Goal: Information Seeking & Learning: Find contact information

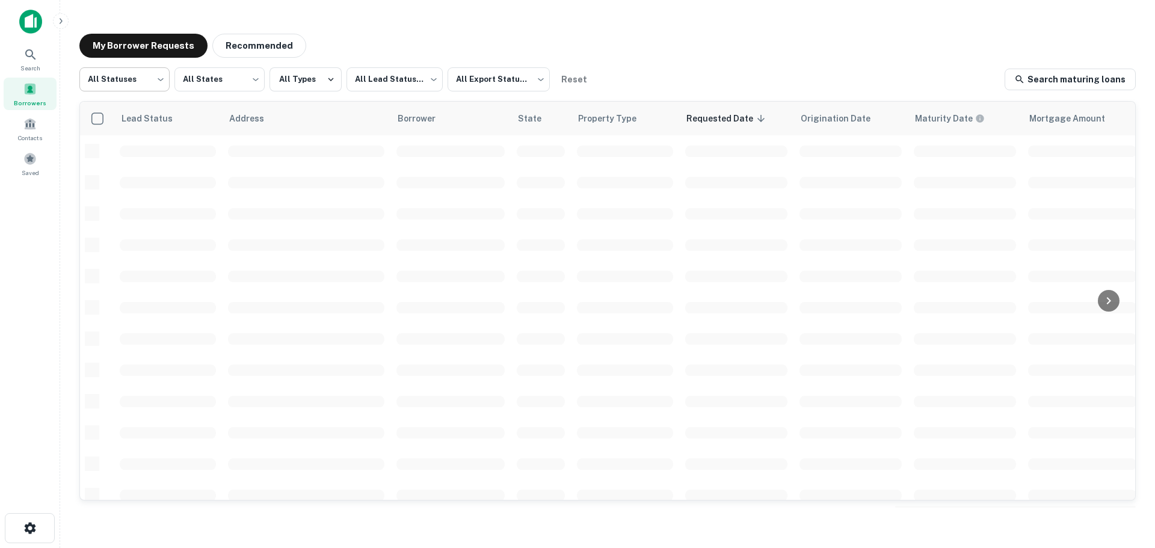
click at [162, 84] on body "Search Borrowers Contacts Saved My Borrower Requests Recommended All Statuses *…" at bounding box center [577, 274] width 1155 height 548
click at [144, 152] on li "Fulfilled" at bounding box center [124, 154] width 90 height 22
type input "*********"
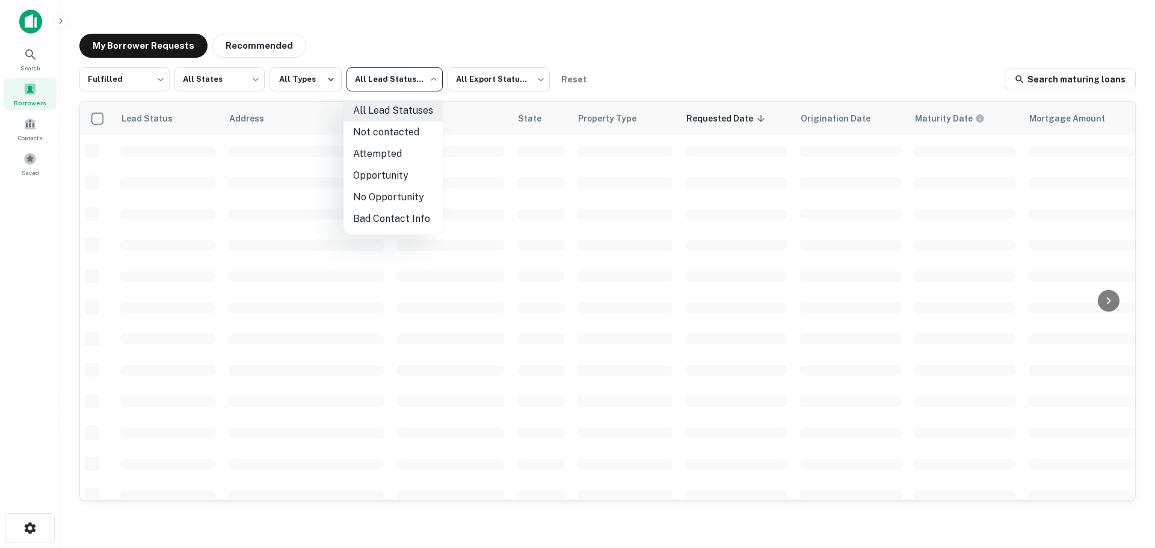
click at [393, 81] on body "Search Borrowers Contacts Saved My Borrower Requests Recommended Fulfilled ****…" at bounding box center [577, 274] width 1155 height 548
click at [405, 128] on li "Not contacted" at bounding box center [393, 133] width 99 height 22
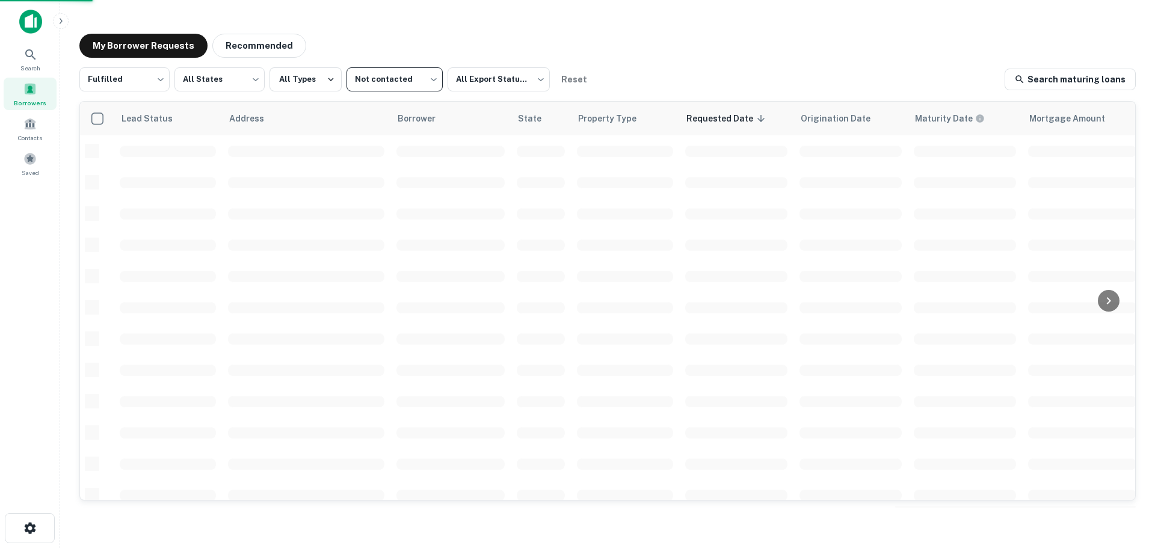
type input "****"
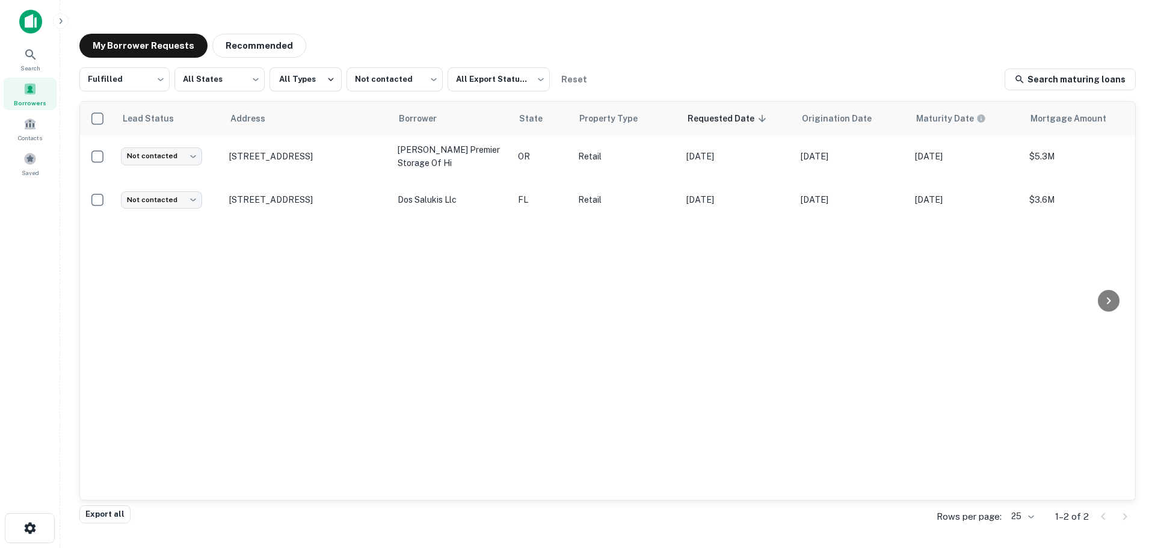
click at [268, 59] on div "My Borrower Requests Recommended Fulfilled ********* ​ All States *** ​ All Typ…" at bounding box center [608, 270] width 1076 height 493
click at [268, 46] on button "Recommended" at bounding box center [259, 46] width 94 height 24
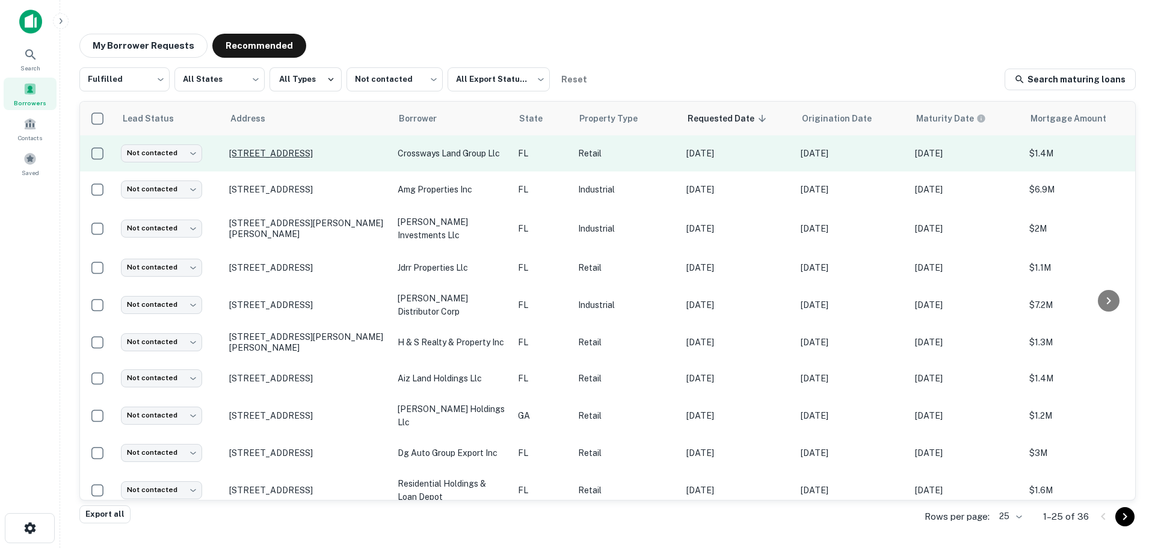
click at [327, 150] on p "[STREET_ADDRESS]" at bounding box center [307, 153] width 156 height 11
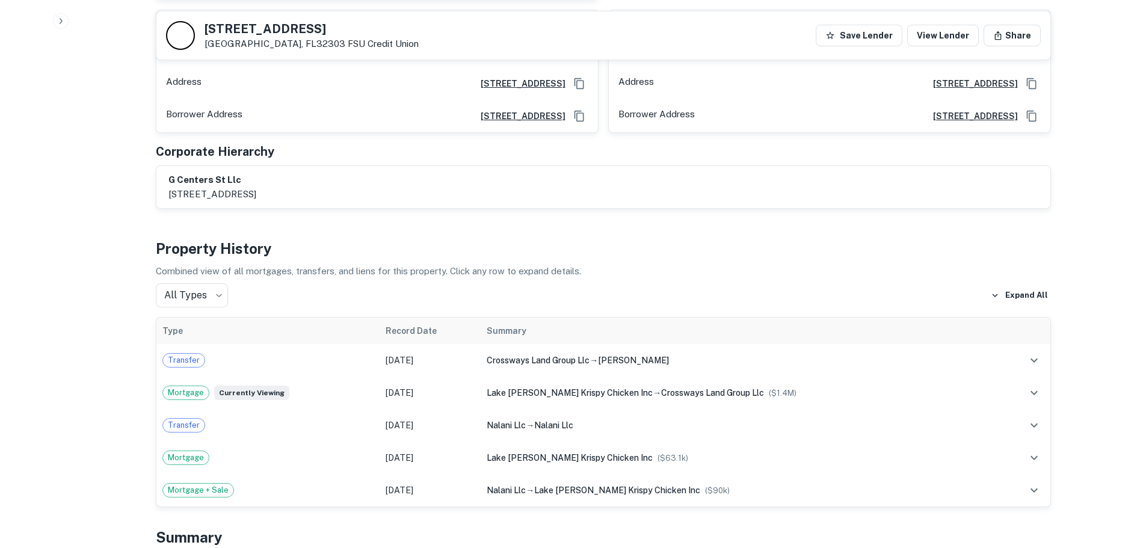
scroll to position [421, 0]
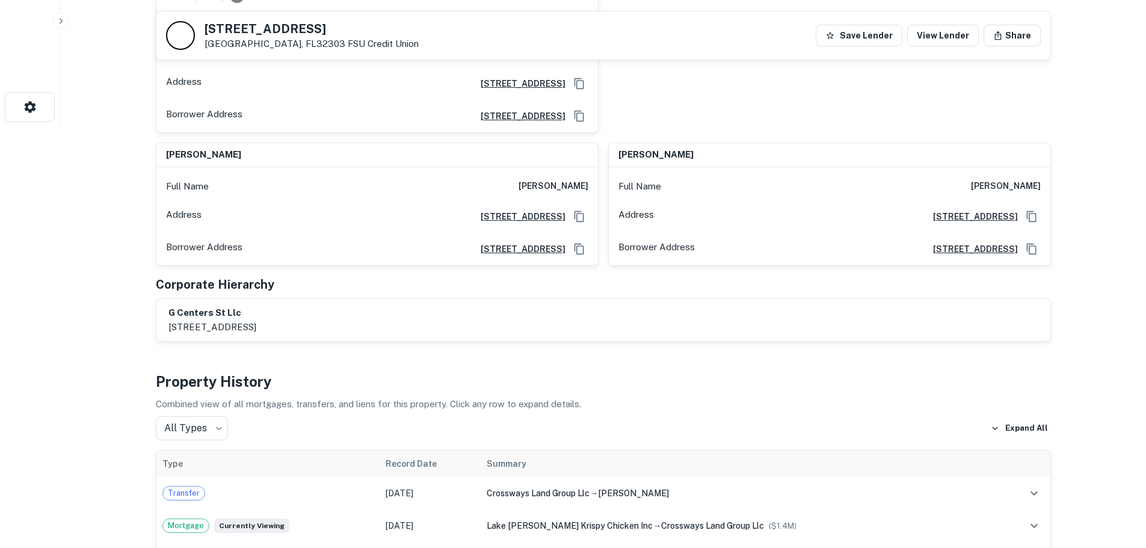
click at [269, 23] on h5 "[STREET_ADDRESS]" at bounding box center [312, 29] width 214 height 12
click at [270, 26] on h5 "[STREET_ADDRESS]" at bounding box center [312, 29] width 214 height 12
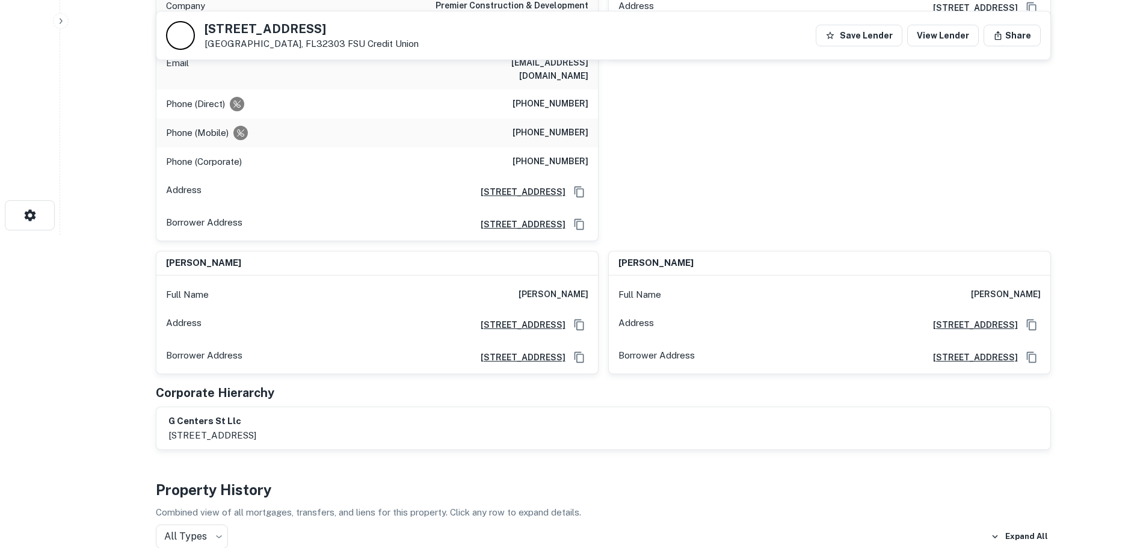
scroll to position [120, 0]
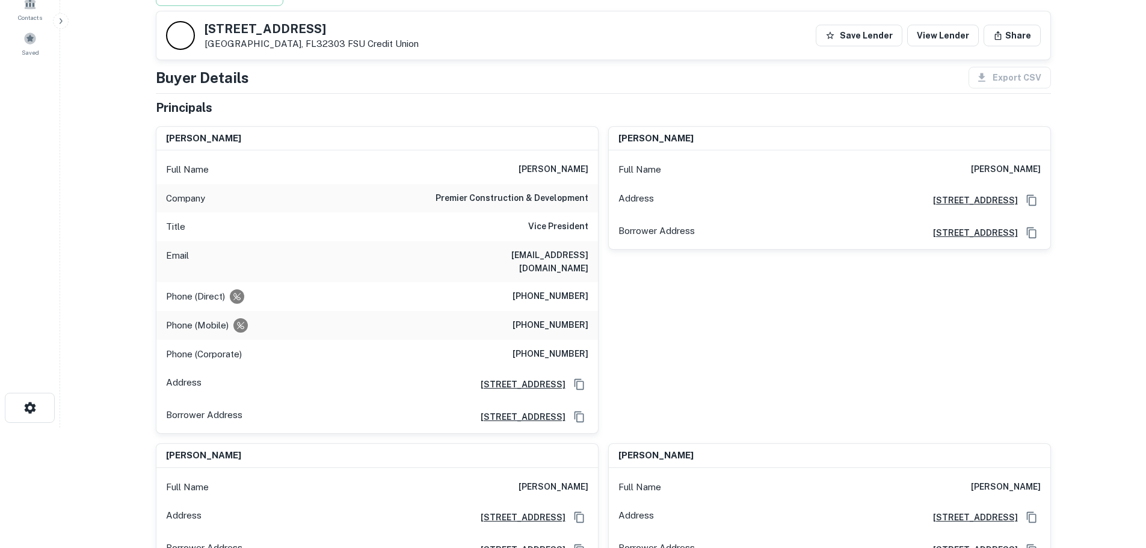
click at [543, 201] on h6 "premier construction & development" at bounding box center [512, 198] width 153 height 14
copy h6 "premier construction & development"
click at [555, 174] on h6 "[PERSON_NAME]" at bounding box center [554, 169] width 70 height 14
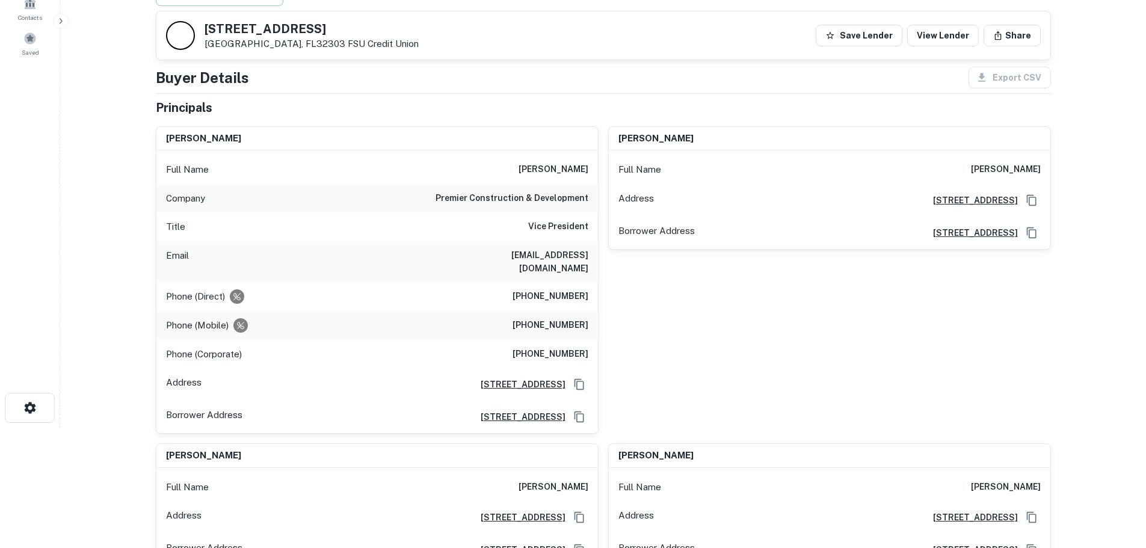
click at [555, 174] on h6 "[PERSON_NAME]" at bounding box center [554, 169] width 70 height 14
copy h6 "[PERSON_NAME]"
click at [268, 29] on h5 "[STREET_ADDRESS]" at bounding box center [312, 29] width 214 height 12
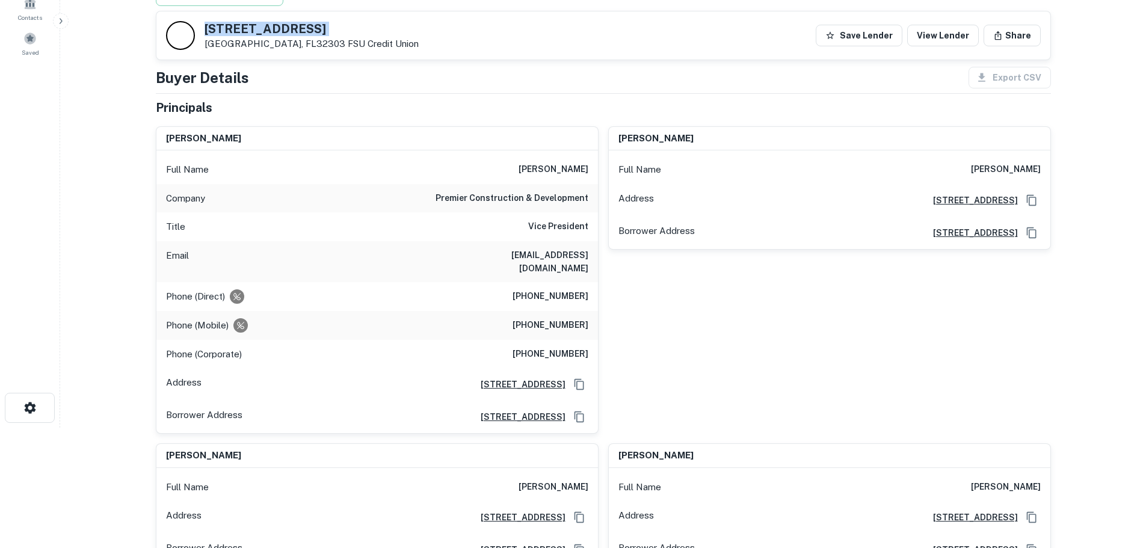
click at [268, 29] on h5 "[STREET_ADDRESS]" at bounding box center [312, 29] width 214 height 12
copy h5 "[STREET_ADDRESS]"
click at [581, 165] on h6 "[PERSON_NAME]" at bounding box center [554, 169] width 70 height 14
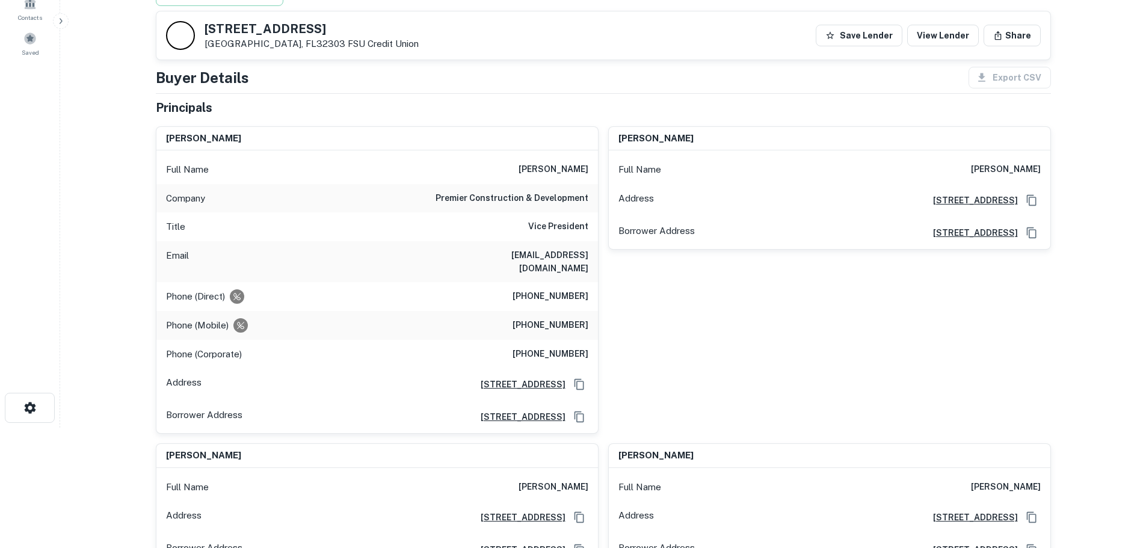
click at [561, 289] on h6 "[PHONE_NUMBER]" at bounding box center [551, 296] width 76 height 14
click at [562, 289] on h6 "[PHONE_NUMBER]" at bounding box center [551, 296] width 76 height 14
click at [563, 289] on h6 "[PHONE_NUMBER]" at bounding box center [551, 296] width 76 height 14
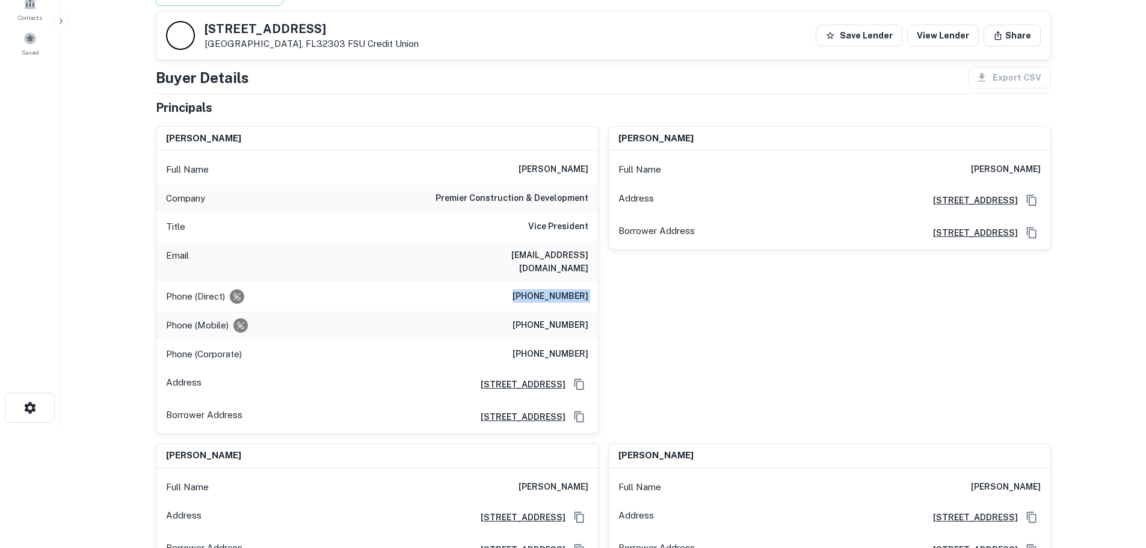
copy h6 "[PHONE_NUMBER]"
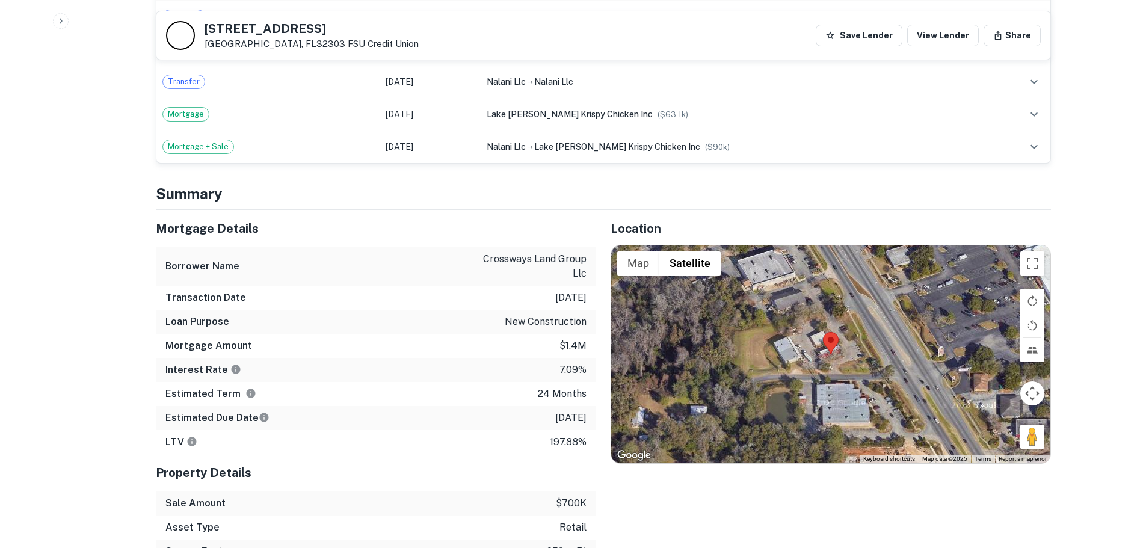
scroll to position [963, 0]
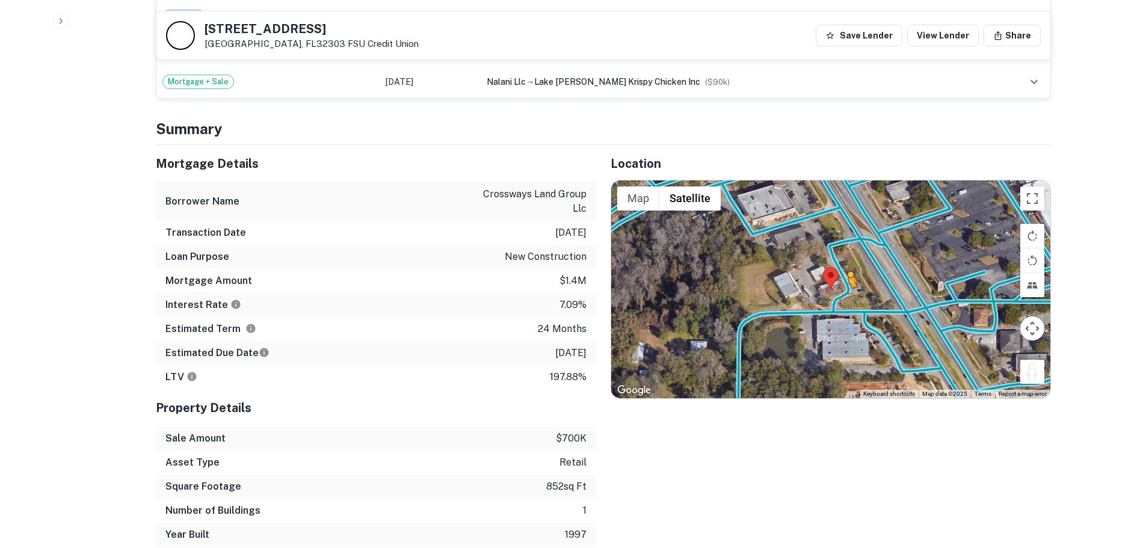
drag, startPoint x: 1038, startPoint y: 366, endPoint x: 843, endPoint y: 283, distance: 211.9
click at [843, 283] on div "To activate drag with keyboard, press Alt + Enter. Once in keyboard drag state,…" at bounding box center [830, 289] width 439 height 218
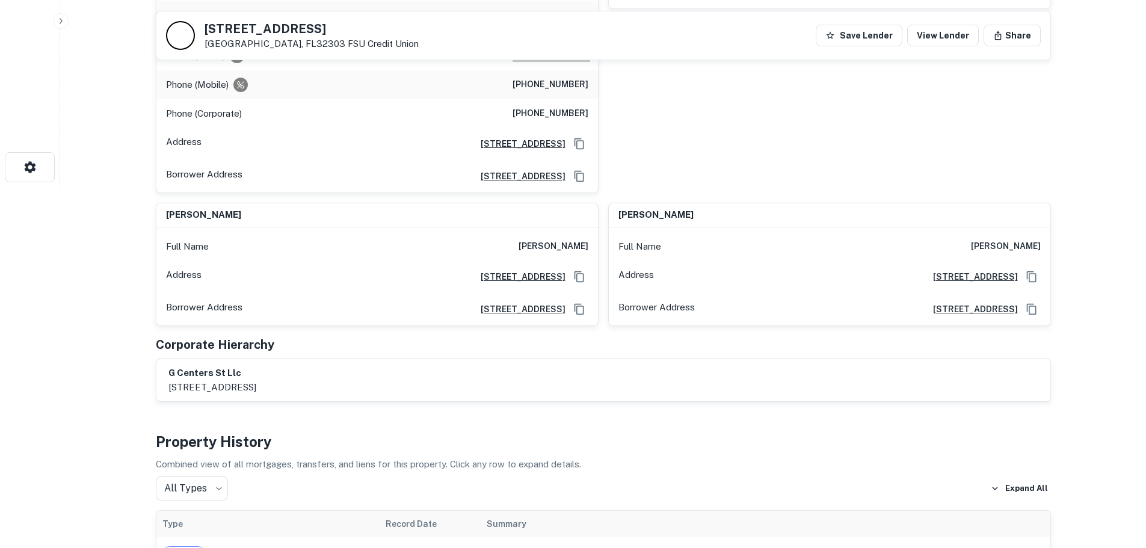
scroll to position [180, 0]
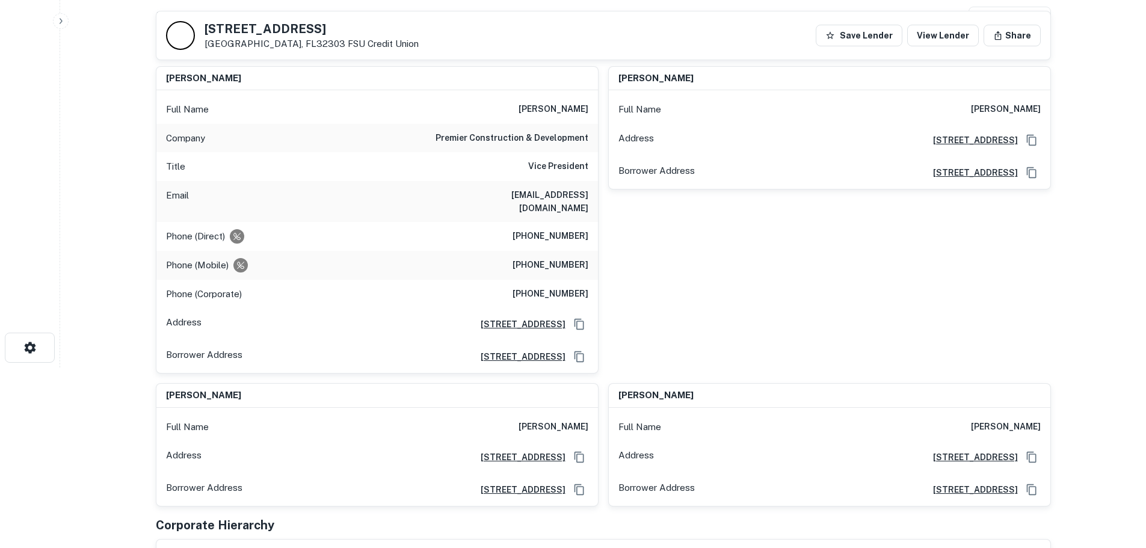
click at [566, 260] on h6 "[PHONE_NUMBER]" at bounding box center [551, 265] width 76 height 14
click at [566, 259] on h6 "[PHONE_NUMBER]" at bounding box center [551, 265] width 76 height 14
copy h6 "[PHONE_NUMBER]"
click at [571, 258] on h6 "[PHONE_NUMBER]" at bounding box center [551, 265] width 76 height 14
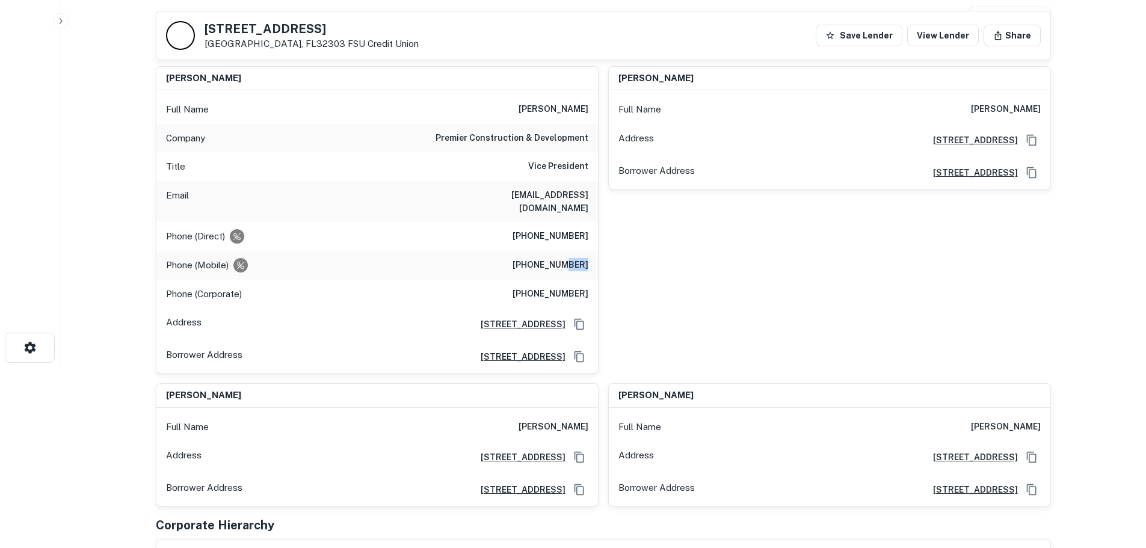
click at [571, 258] on h6 "[PHONE_NUMBER]" at bounding box center [551, 265] width 76 height 14
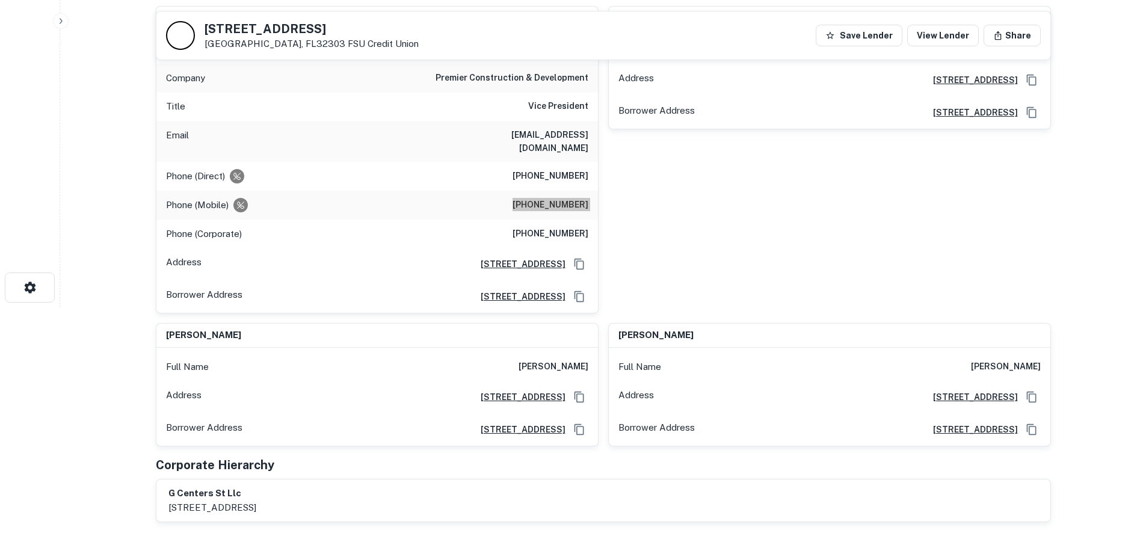
scroll to position [0, 0]
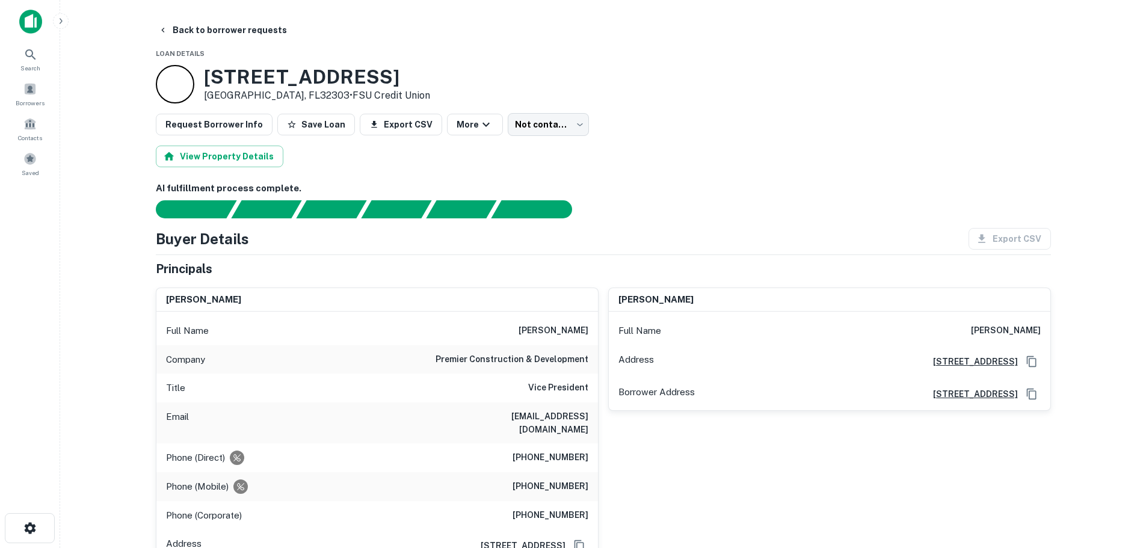
click at [553, 508] on h6 "[PHONE_NUMBER]" at bounding box center [551, 515] width 76 height 14
copy h6 "[PHONE_NUMBER]"
click at [206, 34] on button "Back to borrower requests" at bounding box center [222, 30] width 138 height 22
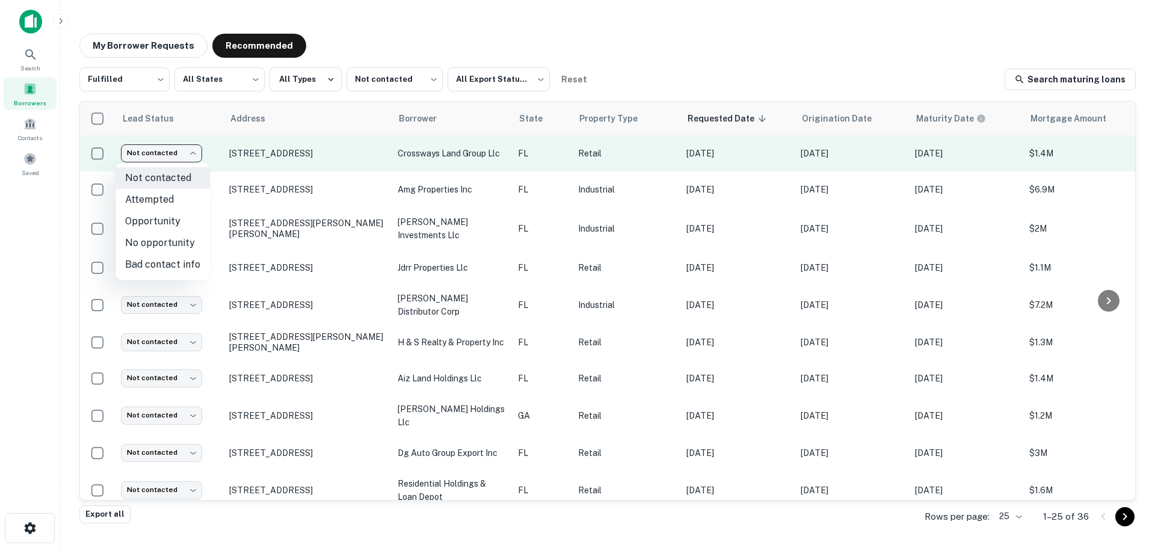
click at [160, 161] on body "Search Borrowers Contacts Saved My Borrower Requests Recommended Fulfilled ****…" at bounding box center [577, 274] width 1155 height 548
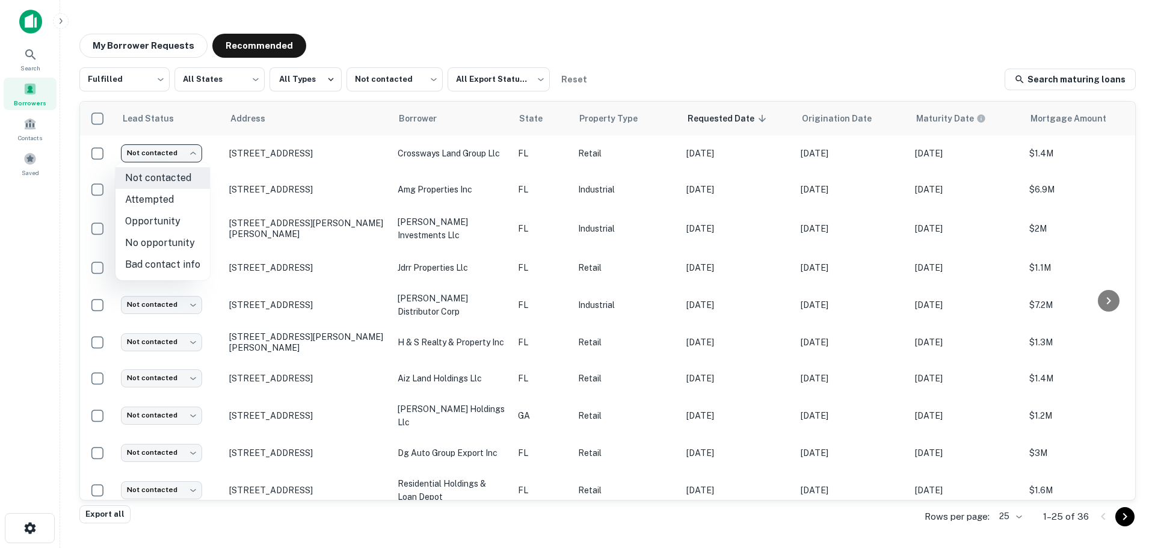
click at [158, 207] on li "Attempted" at bounding box center [163, 200] width 94 height 22
type input "*********"
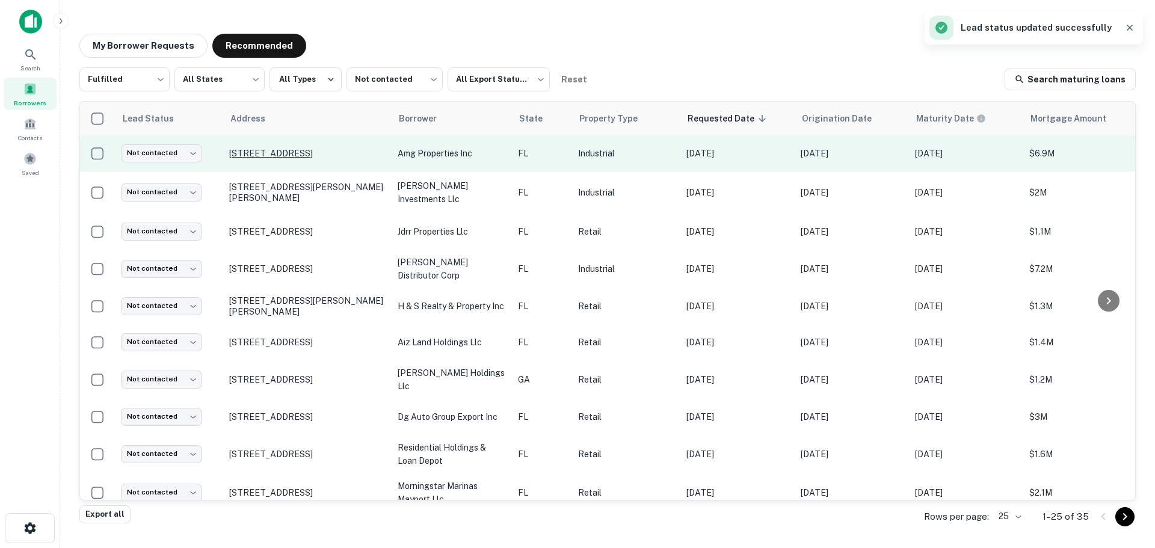
click at [294, 151] on p "[STREET_ADDRESS]" at bounding box center [307, 153] width 156 height 11
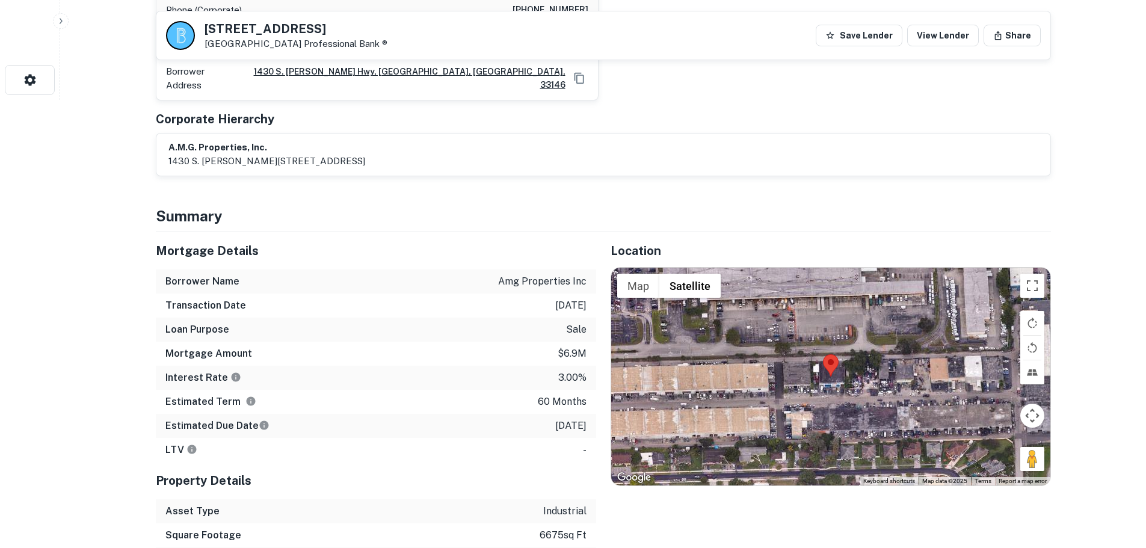
scroll to position [481, 0]
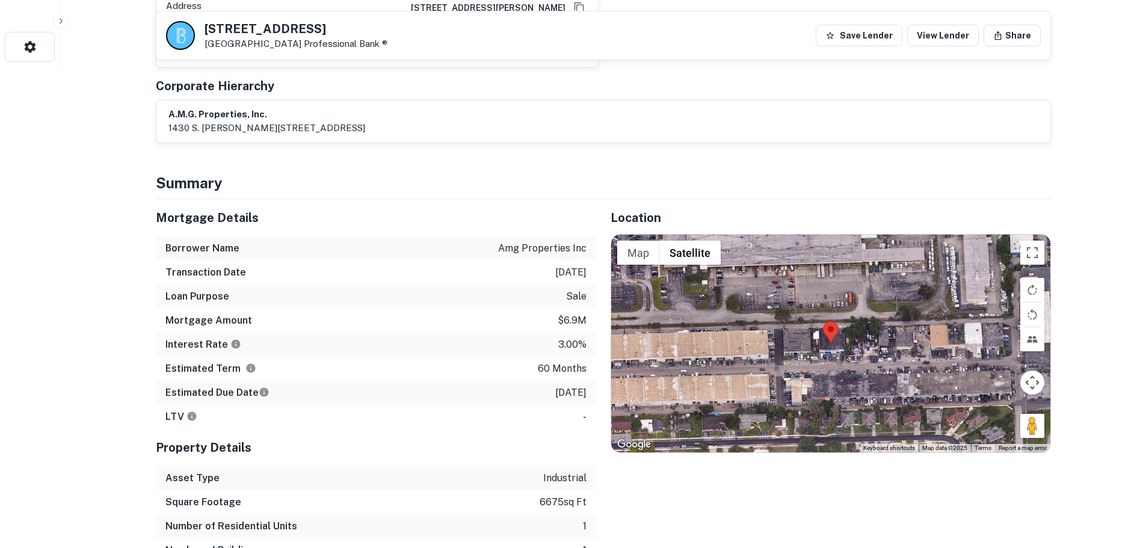
click at [266, 31] on h5 "[STREET_ADDRESS]" at bounding box center [296, 29] width 183 height 12
copy h5 "[STREET_ADDRESS]"
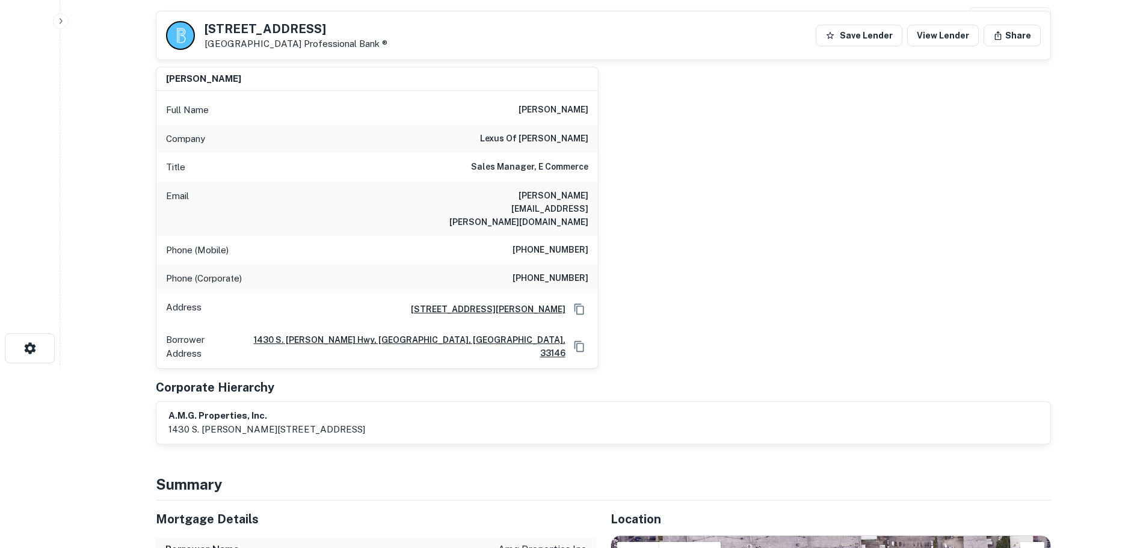
scroll to position [180, 0]
click at [581, 242] on h6 "[PHONE_NUMBER]" at bounding box center [551, 249] width 76 height 14
copy h6 "[PHONE_NUMBER]"
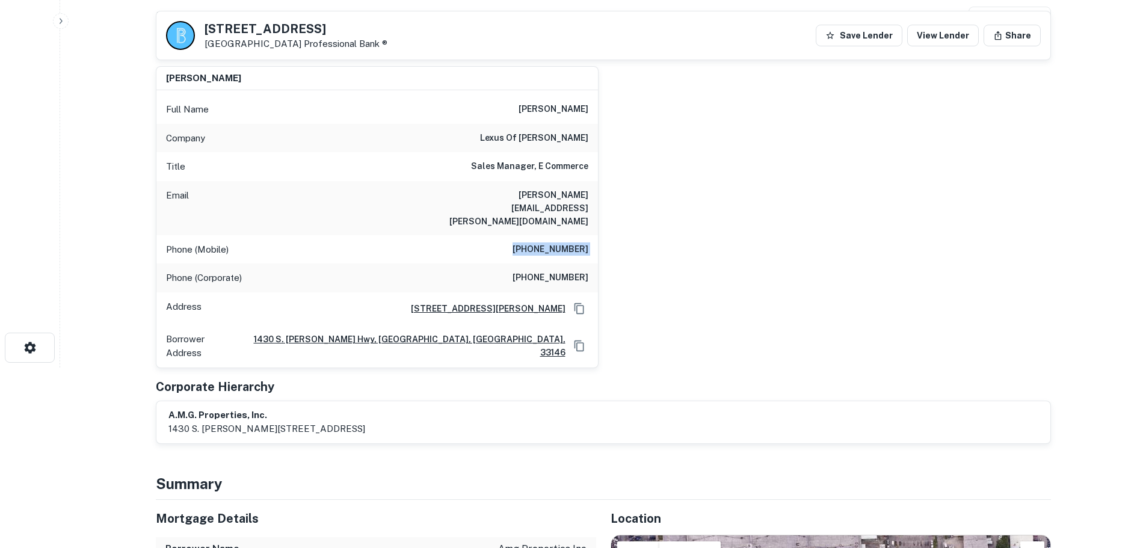
click at [581, 235] on div "Phone (Mobile) [PHONE_NUMBER]" at bounding box center [377, 249] width 442 height 29
click at [575, 242] on h6 "[PHONE_NUMBER]" at bounding box center [551, 249] width 76 height 14
copy h6 "[PHONE_NUMBER]"
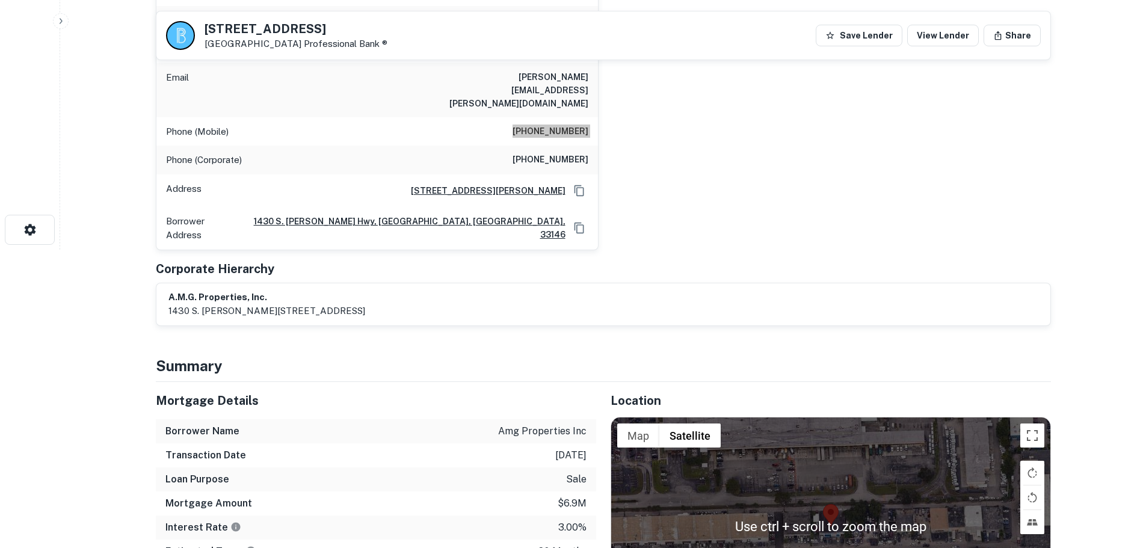
scroll to position [120, 0]
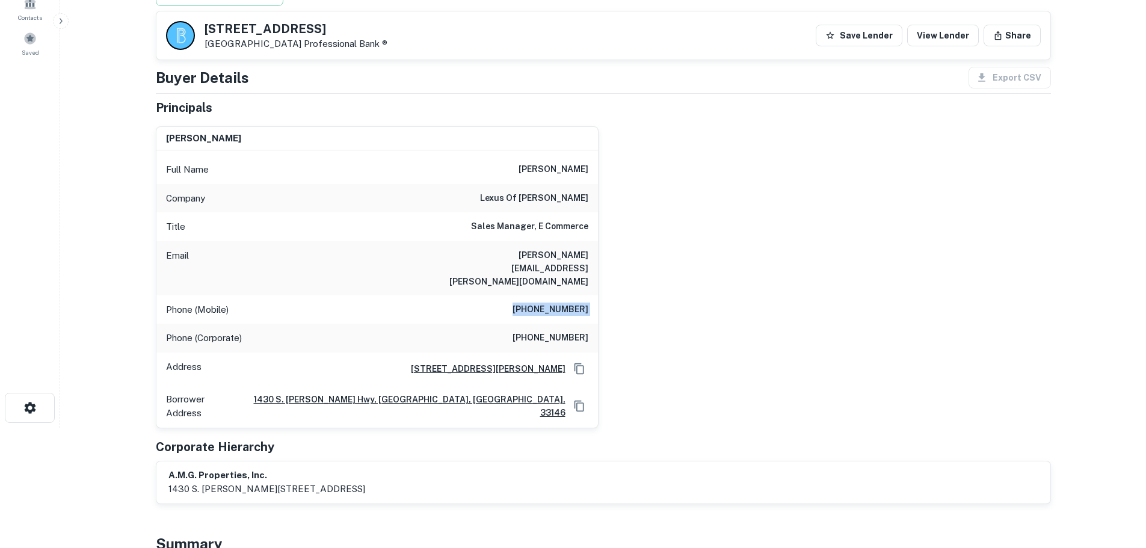
click at [564, 324] on div "Phone (Corporate) [PHONE_NUMBER]" at bounding box center [377, 338] width 442 height 29
copy h6 "[PHONE_NUMBER]"
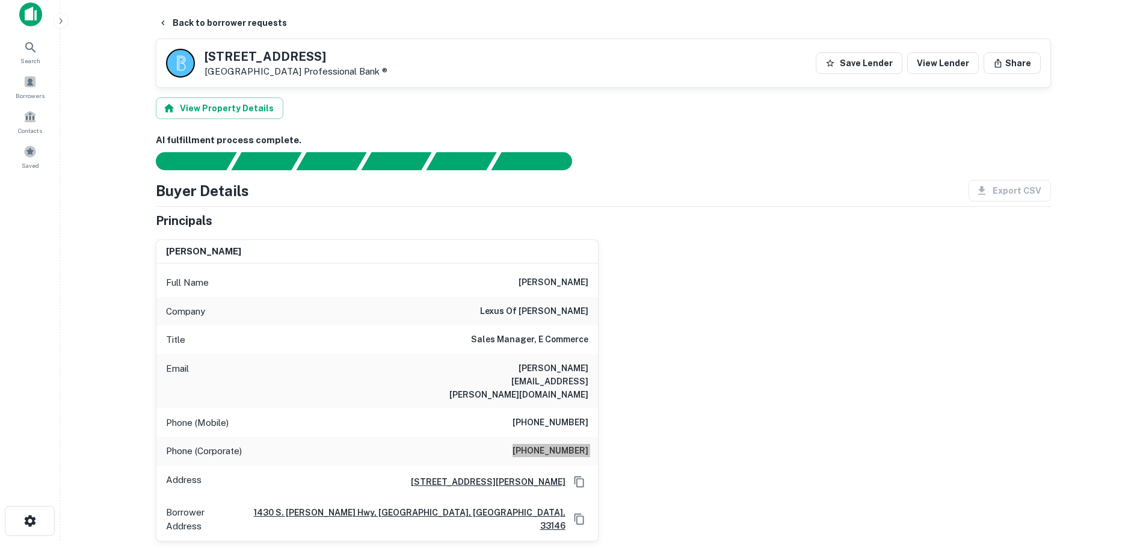
scroll to position [0, 0]
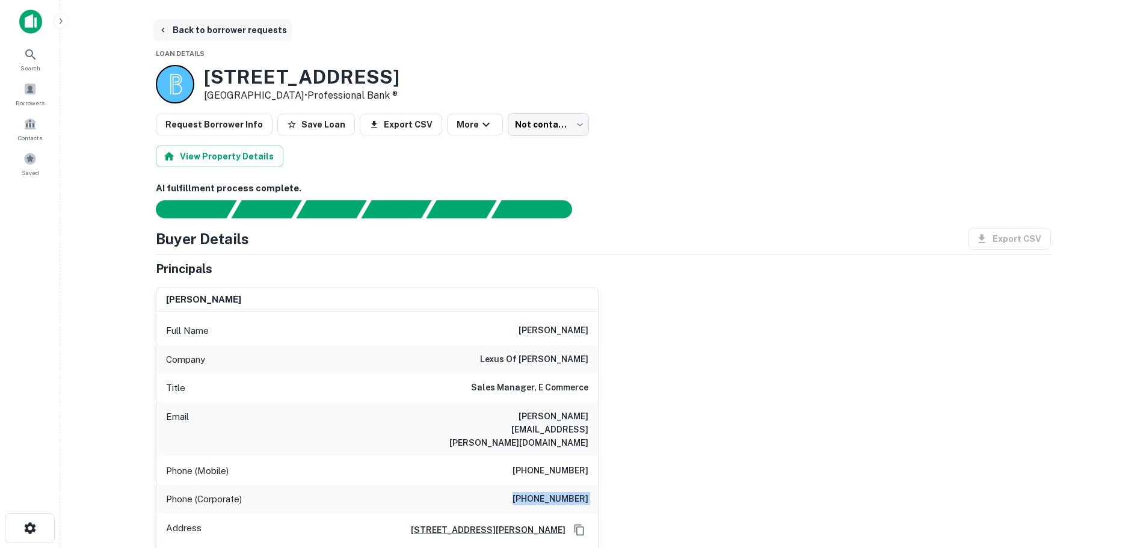
click at [264, 38] on button "Back to borrower requests" at bounding box center [222, 30] width 138 height 22
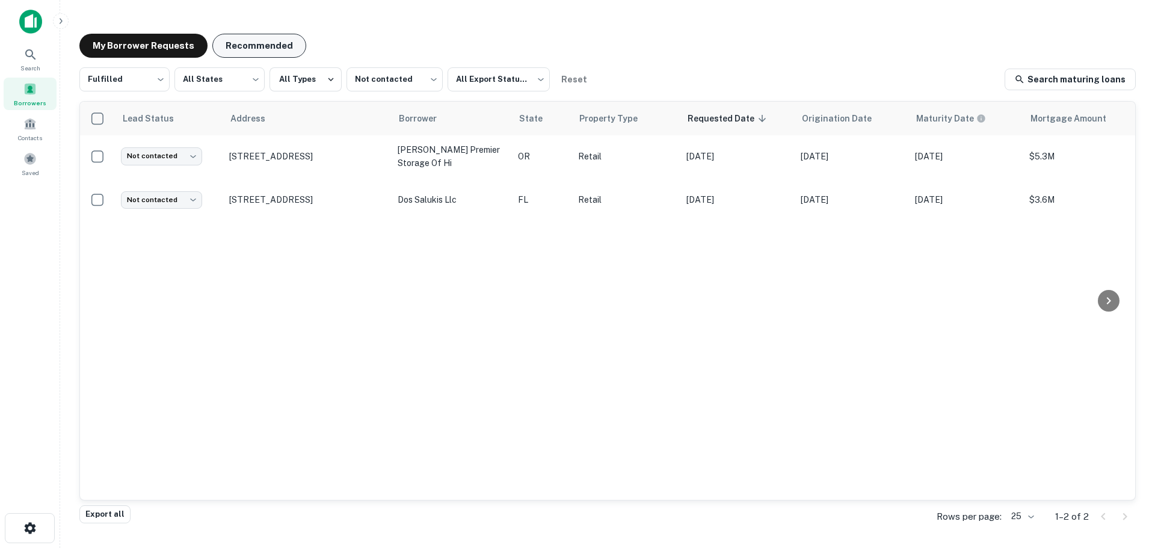
click at [280, 49] on button "Recommended" at bounding box center [259, 46] width 94 height 24
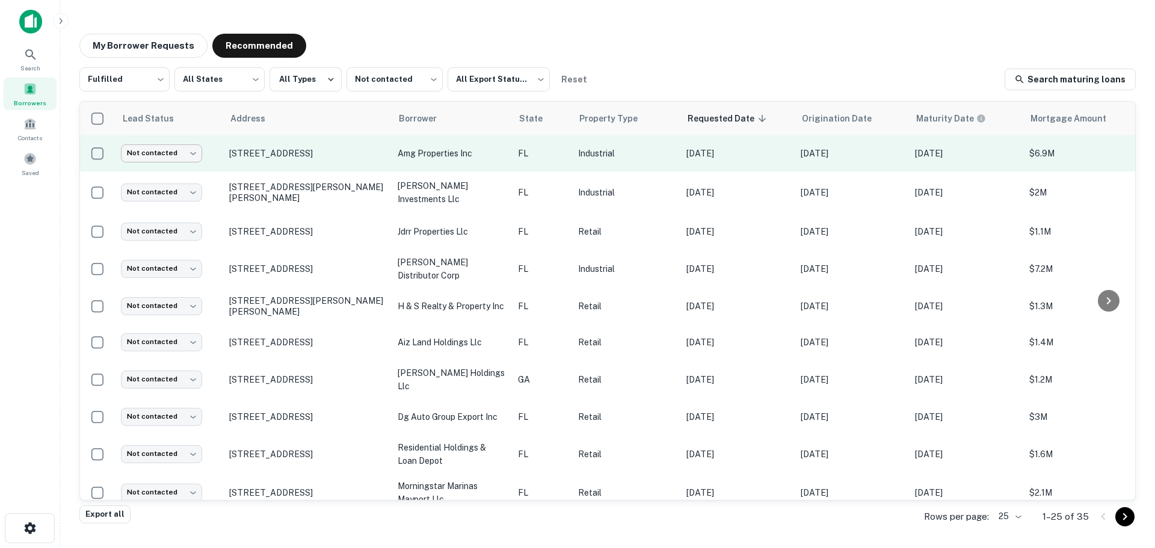
click at [178, 156] on body "Search Borrowers Contacts Saved My Borrower Requests Recommended Fulfilled ****…" at bounding box center [577, 274] width 1155 height 548
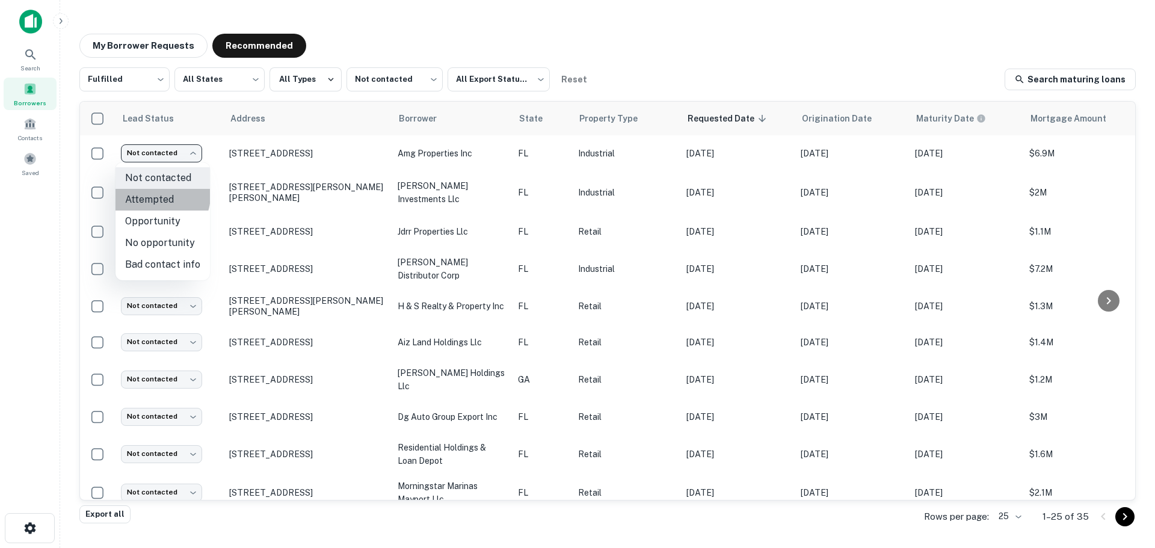
click at [158, 196] on li "Attempted" at bounding box center [163, 200] width 94 height 22
type input "*********"
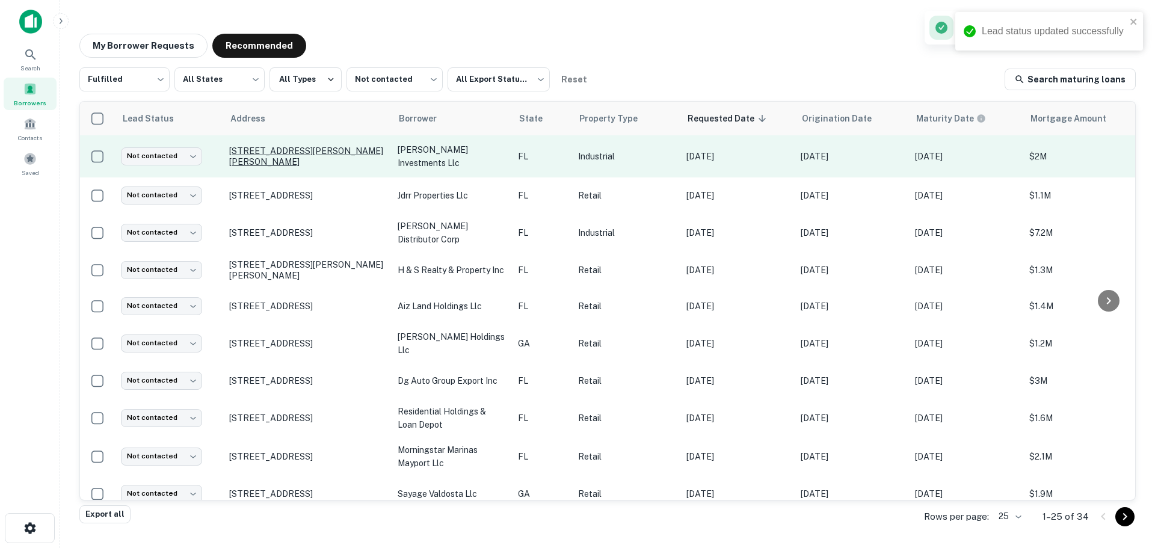
click at [325, 150] on p "[STREET_ADDRESS][PERSON_NAME][PERSON_NAME]" at bounding box center [307, 157] width 156 height 22
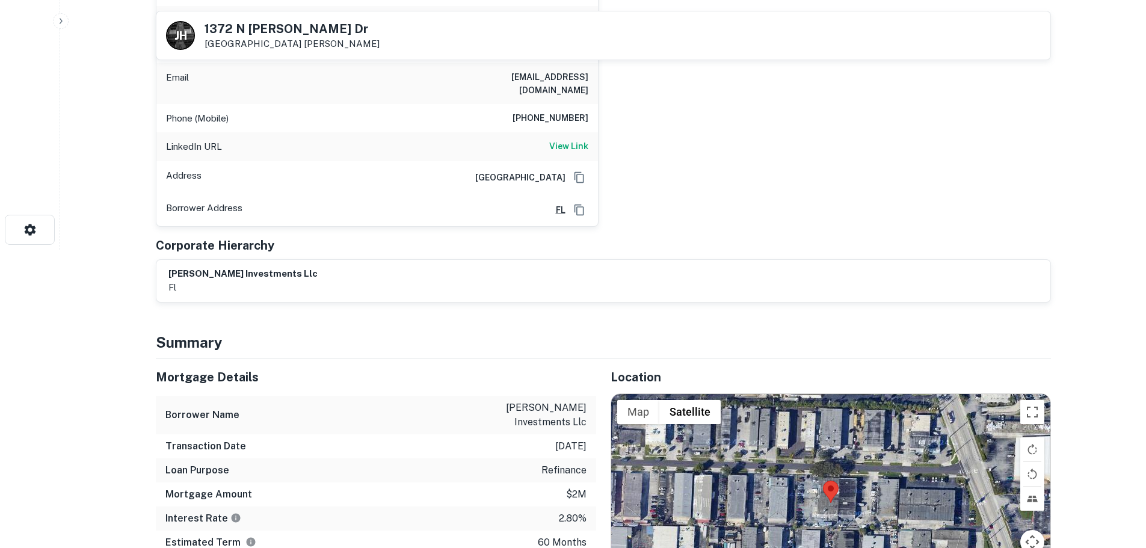
scroll to position [421, 0]
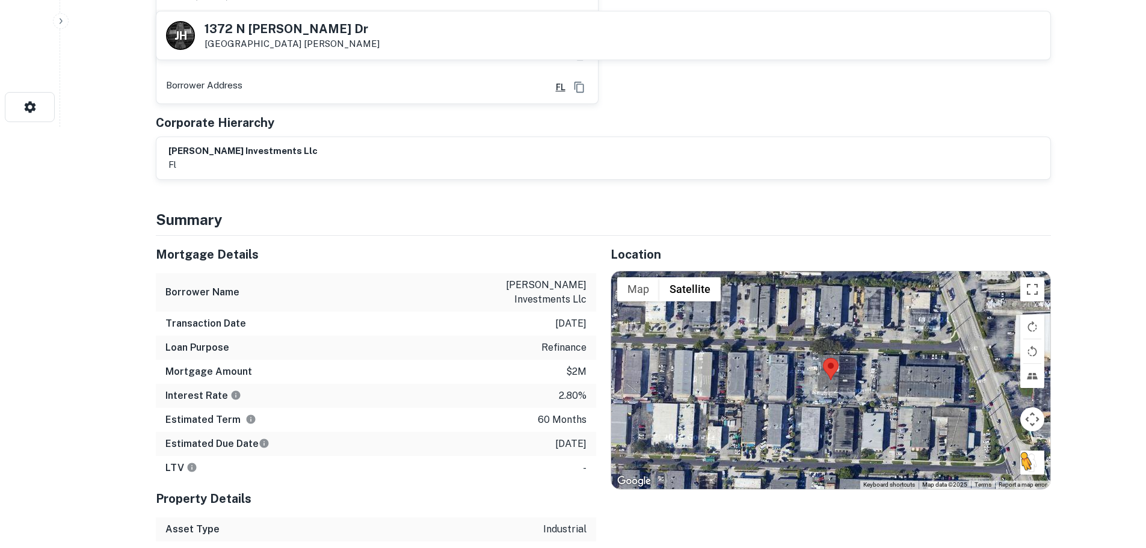
click at [1034, 466] on button "Drag Pegman onto the map to open Street View" at bounding box center [1032, 463] width 24 height 24
click at [258, 23] on h5 "1372 N [PERSON_NAME] Dr" at bounding box center [292, 29] width 175 height 12
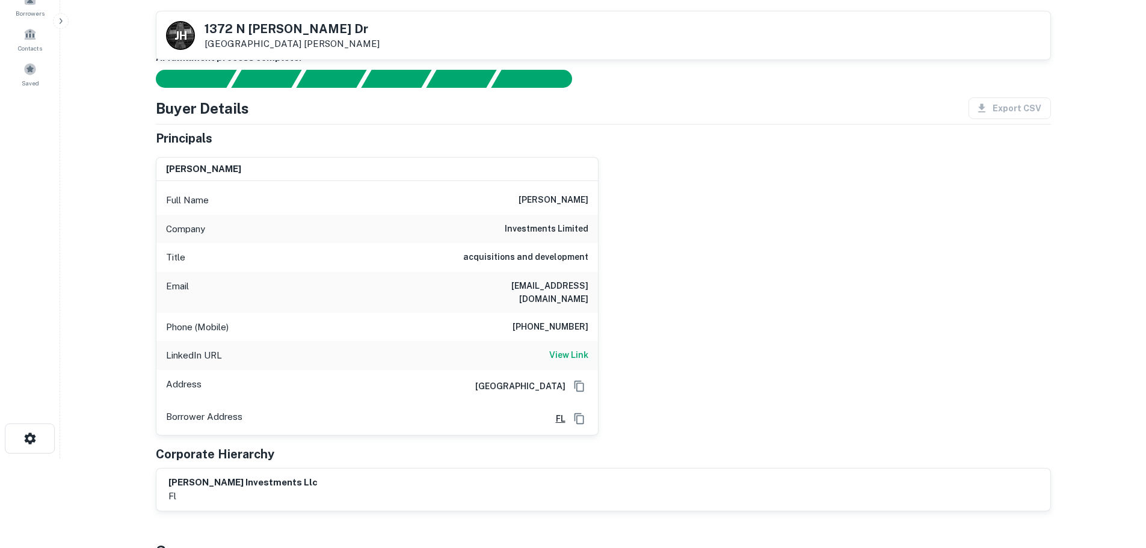
scroll to position [0, 0]
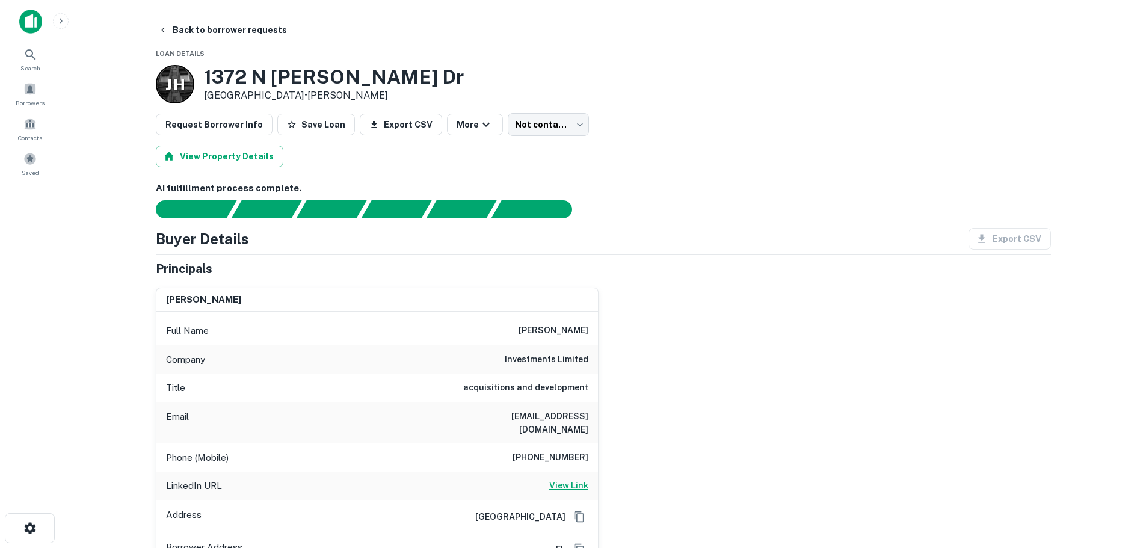
click at [575, 482] on h6 "View Link" at bounding box center [568, 485] width 39 height 13
drag, startPoint x: 526, startPoint y: 360, endPoint x: 556, endPoint y: 461, distance: 105.4
click at [556, 461] on h6 "[PHONE_NUMBER]" at bounding box center [551, 458] width 76 height 14
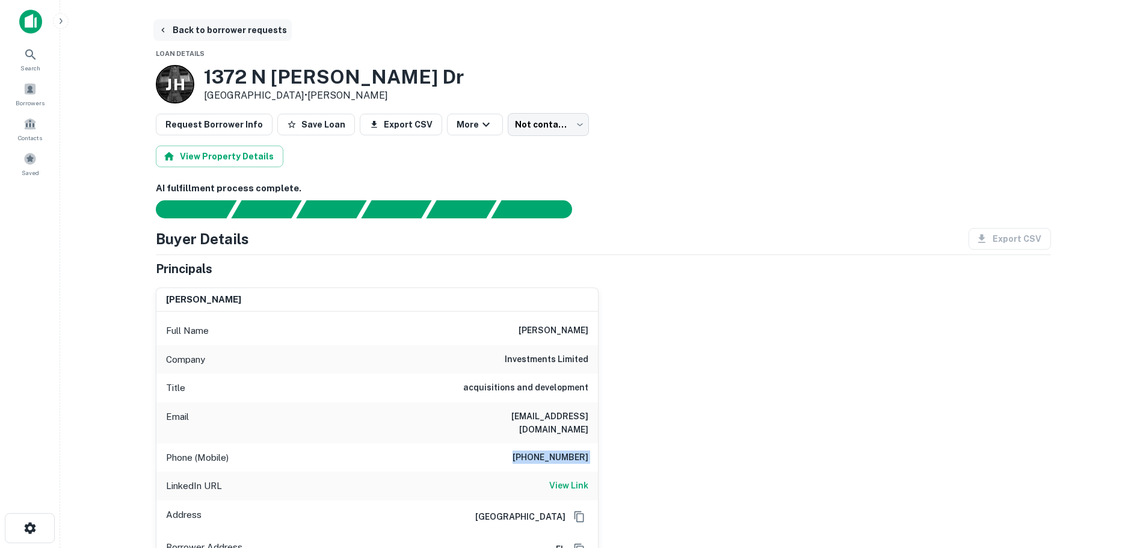
click at [245, 34] on button "Back to borrower requests" at bounding box center [222, 30] width 138 height 22
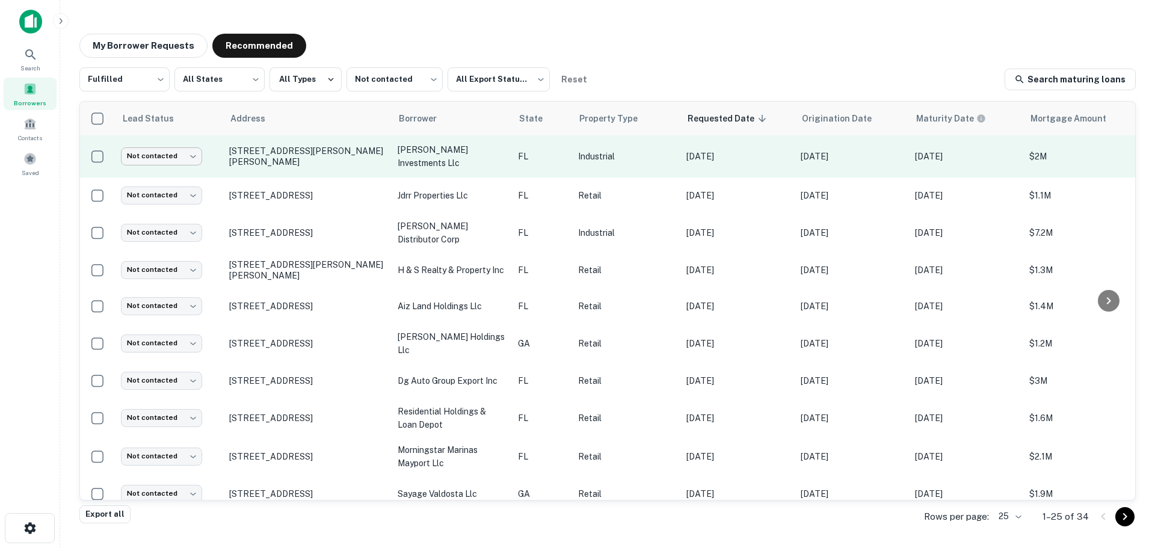
click at [150, 152] on body "Search Borrowers Contacts Saved My Borrower Requests Recommended Fulfilled ****…" at bounding box center [577, 274] width 1155 height 548
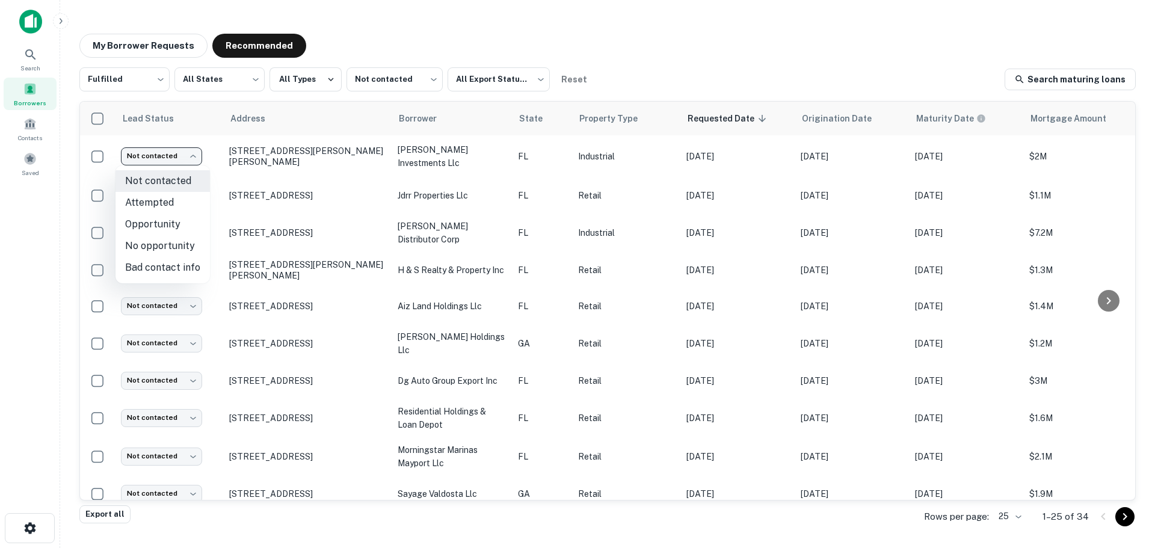
click at [158, 202] on li "Attempted" at bounding box center [163, 203] width 94 height 22
type input "*********"
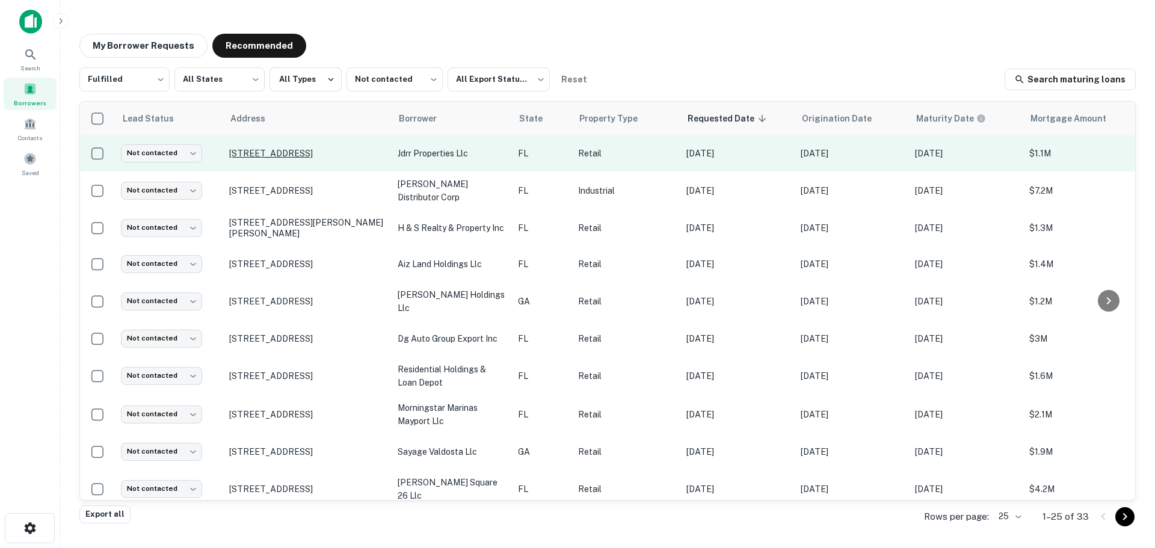
click at [316, 151] on p "[STREET_ADDRESS]" at bounding box center [307, 153] width 156 height 11
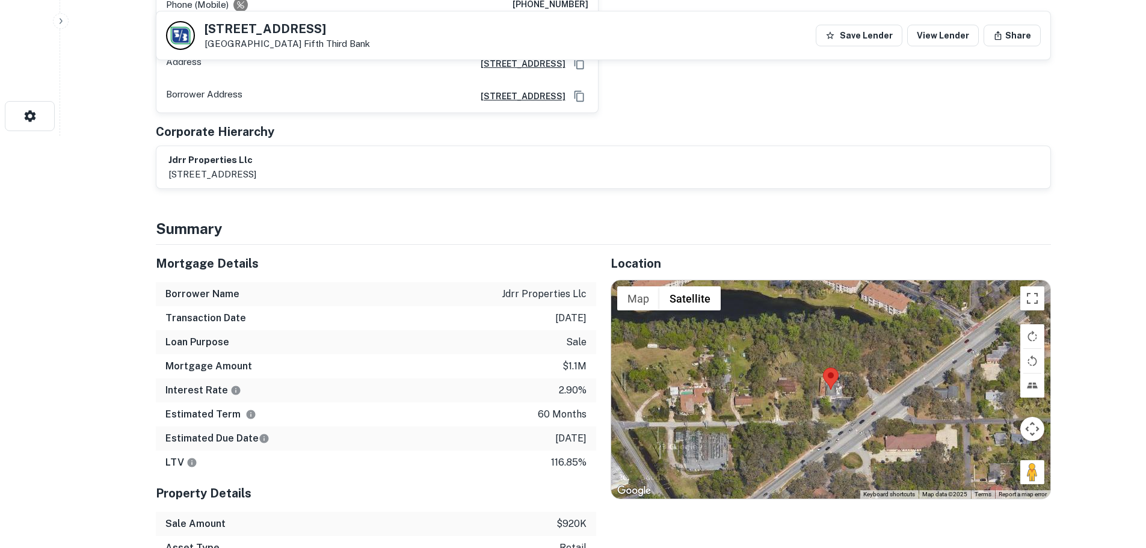
scroll to position [421, 0]
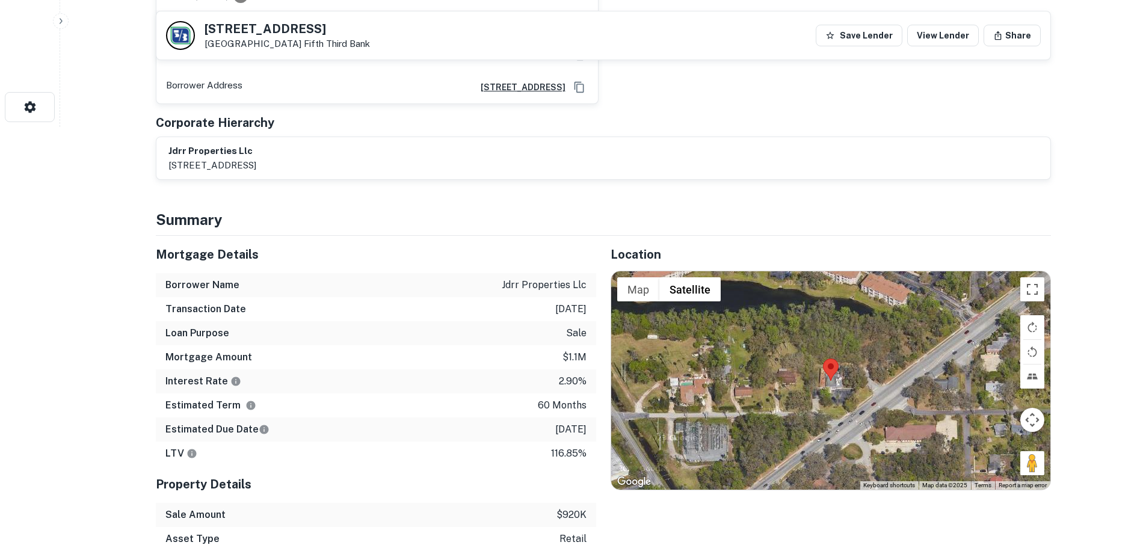
drag, startPoint x: 1029, startPoint y: 458, endPoint x: 912, endPoint y: 418, distance: 123.5
click at [912, 418] on div "Map Terrain Satellite Labels Keyboard shortcuts Map Data Map data ©2025 Map dat…" at bounding box center [830, 380] width 439 height 218
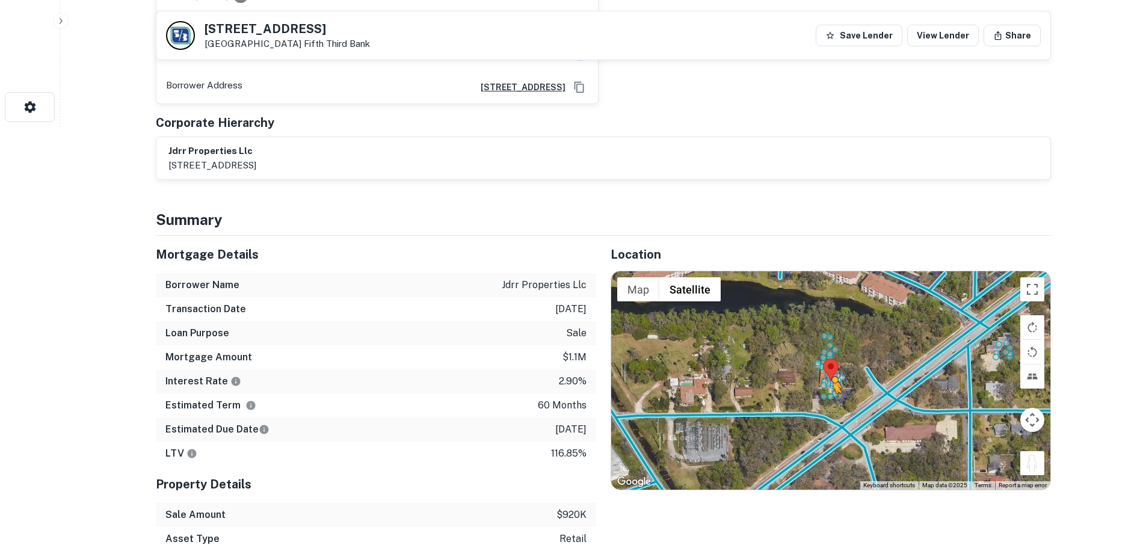
drag, startPoint x: 1028, startPoint y: 448, endPoint x: 834, endPoint y: 392, distance: 202.2
click at [834, 392] on div "To activate drag with keyboard, press Alt + Enter. Once in keyboard drag state,…" at bounding box center [830, 380] width 439 height 218
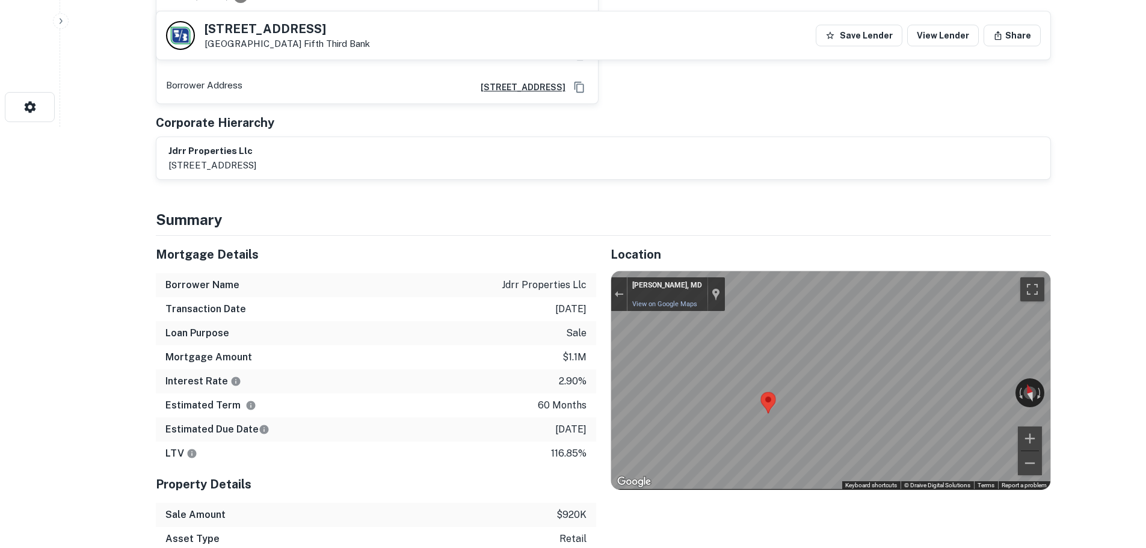
click at [573, 385] on div "Mortgage Details Borrower Name jdrr properties llc Transaction Date [DATE] Loan…" at bounding box center [596, 441] width 910 height 411
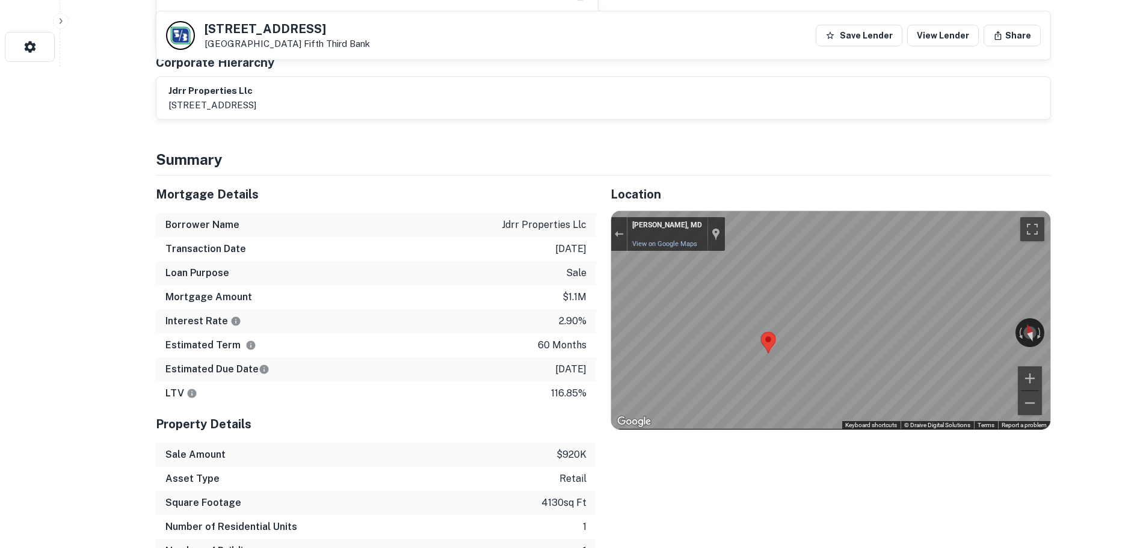
scroll to position [541, 0]
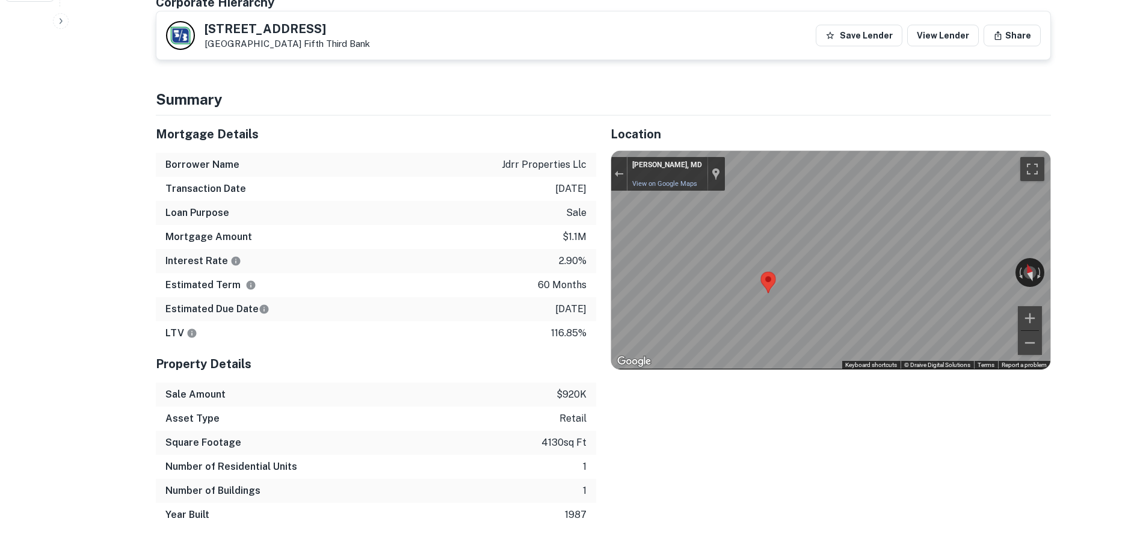
click at [280, 35] on h5 "[STREET_ADDRESS]" at bounding box center [287, 29] width 165 height 12
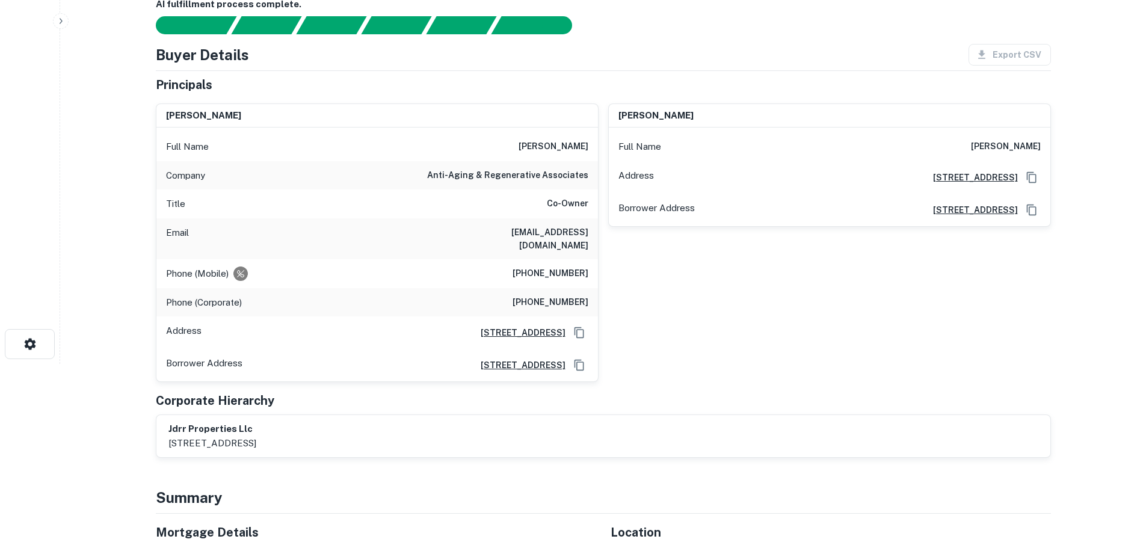
scroll to position [0, 0]
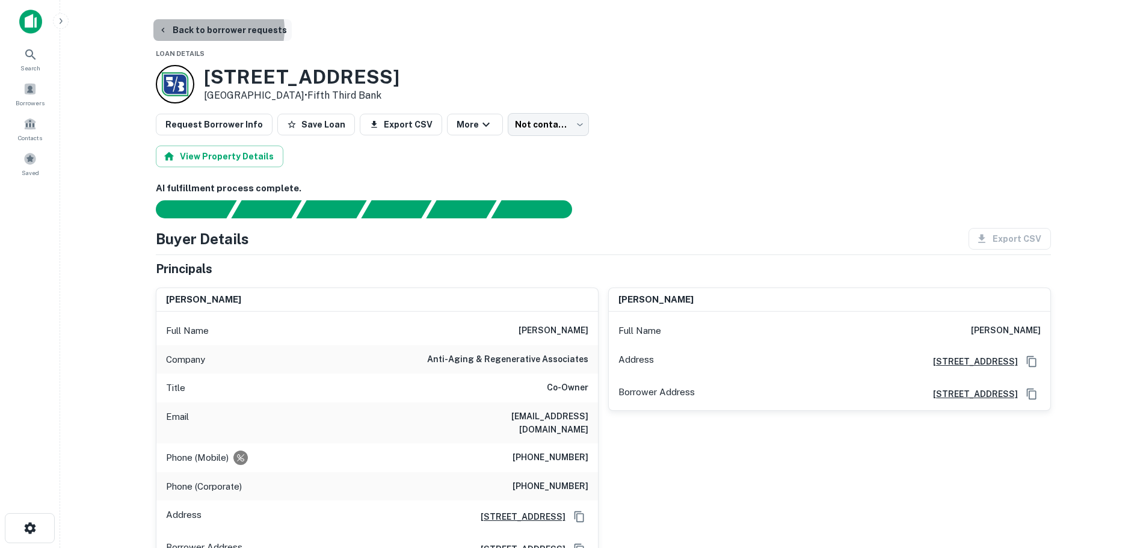
click at [215, 29] on button "Back to borrower requests" at bounding box center [222, 30] width 138 height 22
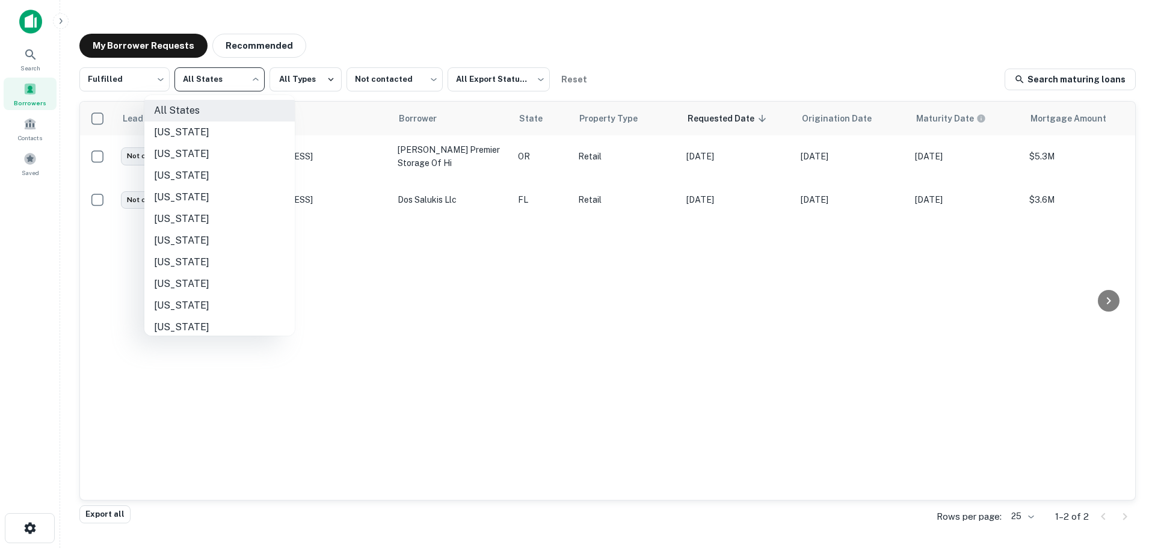
click at [227, 72] on body "Search Borrowers Contacts Saved My Borrower Requests Recommended Fulfilled ****…" at bounding box center [577, 274] width 1155 height 548
click at [381, 73] on div at bounding box center [577, 274] width 1155 height 548
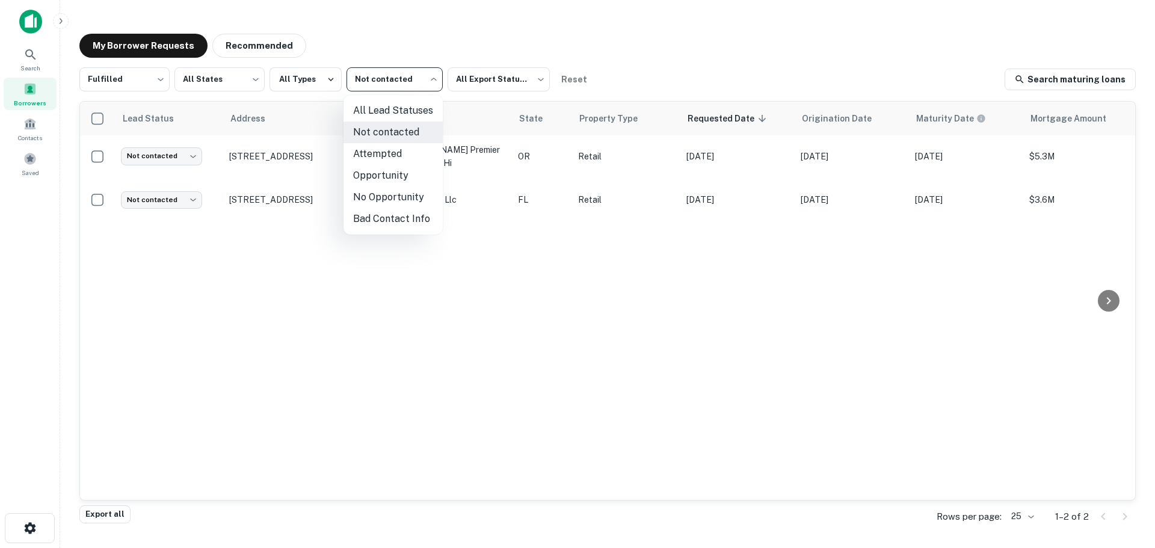
click at [382, 78] on body "Search Borrowers Contacts Saved My Borrower Requests Recommended Fulfilled ****…" at bounding box center [577, 274] width 1155 height 548
click at [391, 150] on li "Attempted" at bounding box center [393, 154] width 99 height 22
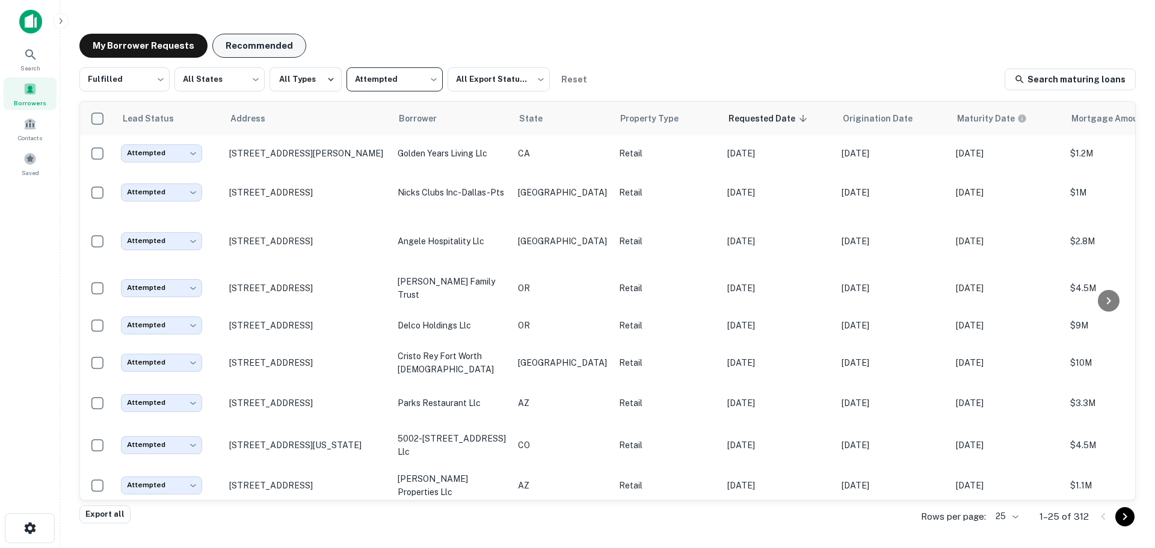
click at [232, 42] on button "Recommended" at bounding box center [259, 46] width 94 height 24
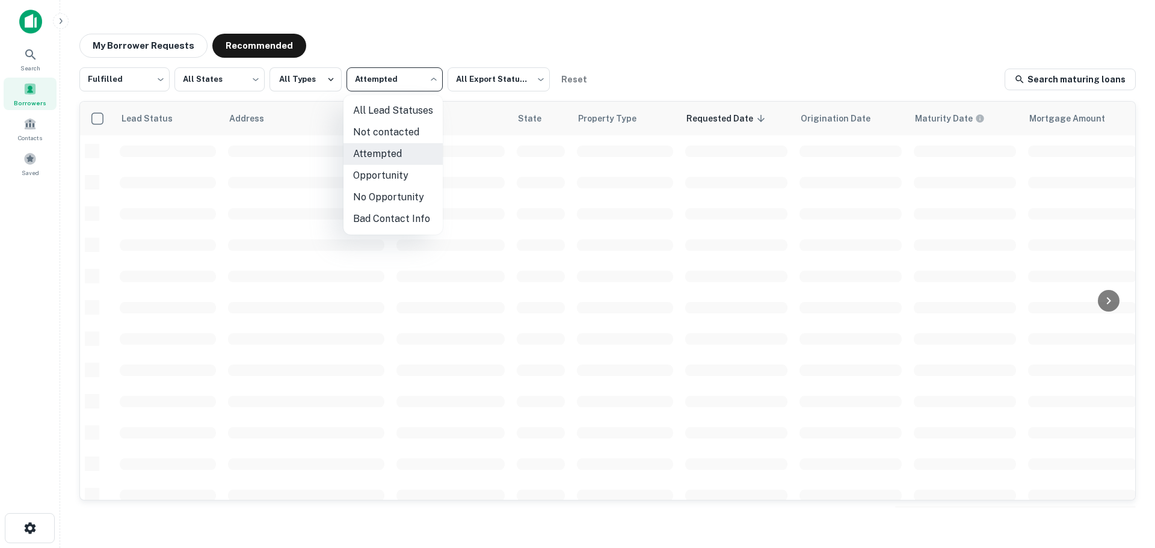
click at [409, 87] on body "Search Borrowers Contacts Saved My Borrower Requests Recommended Fulfilled ****…" at bounding box center [577, 274] width 1155 height 548
click at [380, 132] on li "Not contacted" at bounding box center [393, 133] width 99 height 22
type input "****"
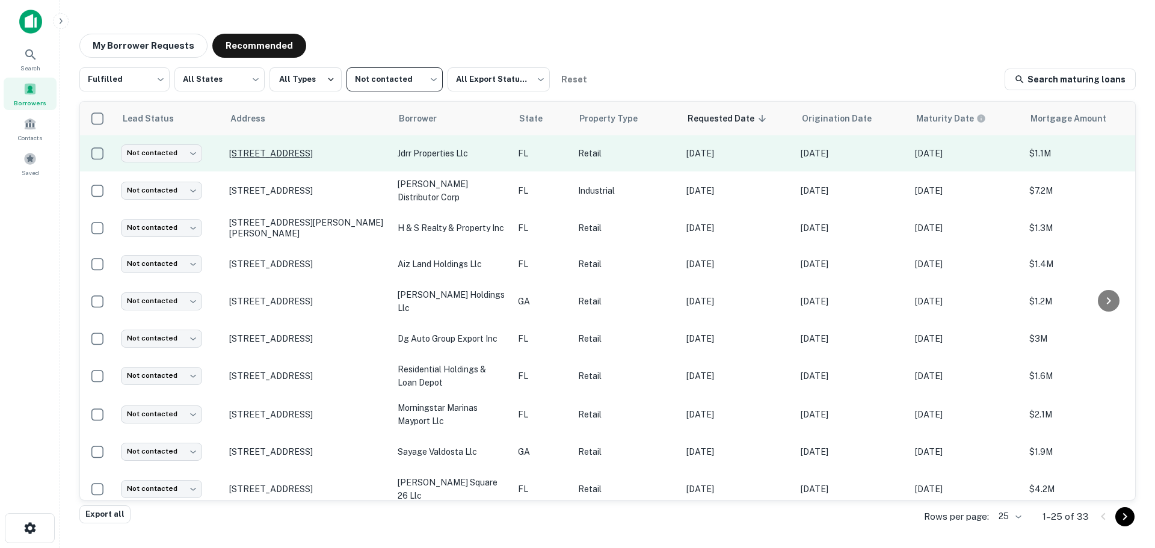
click at [313, 148] on p "[STREET_ADDRESS]" at bounding box center [307, 153] width 156 height 11
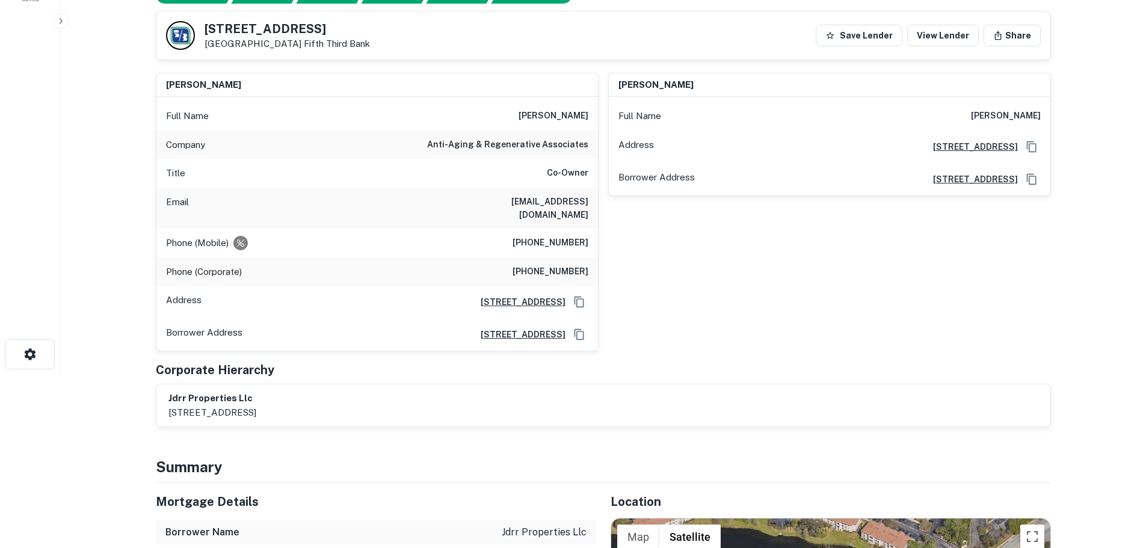
scroll to position [180, 0]
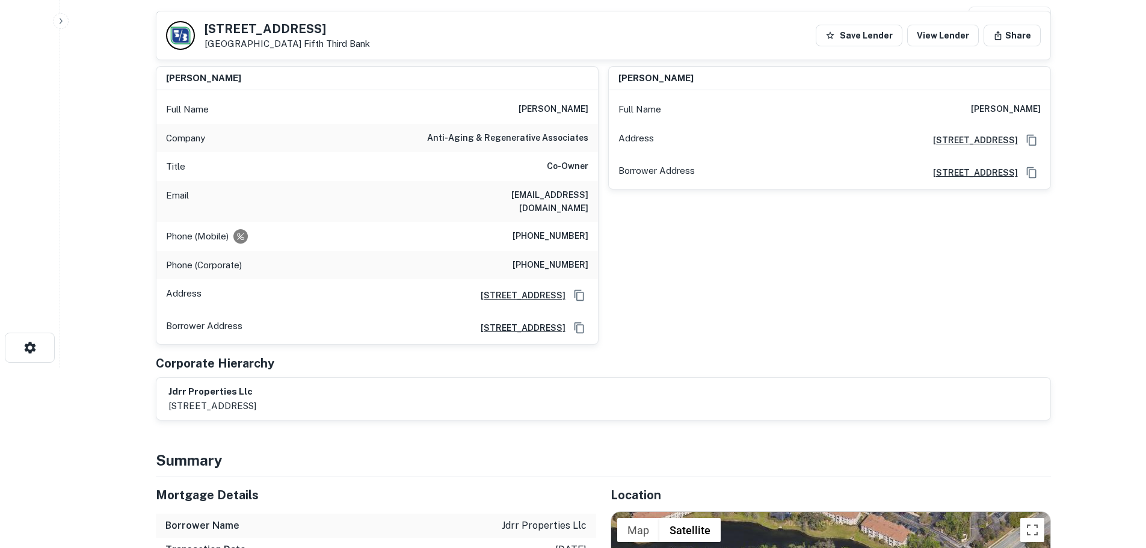
click at [558, 229] on h6 "[PHONE_NUMBER]" at bounding box center [551, 236] width 76 height 14
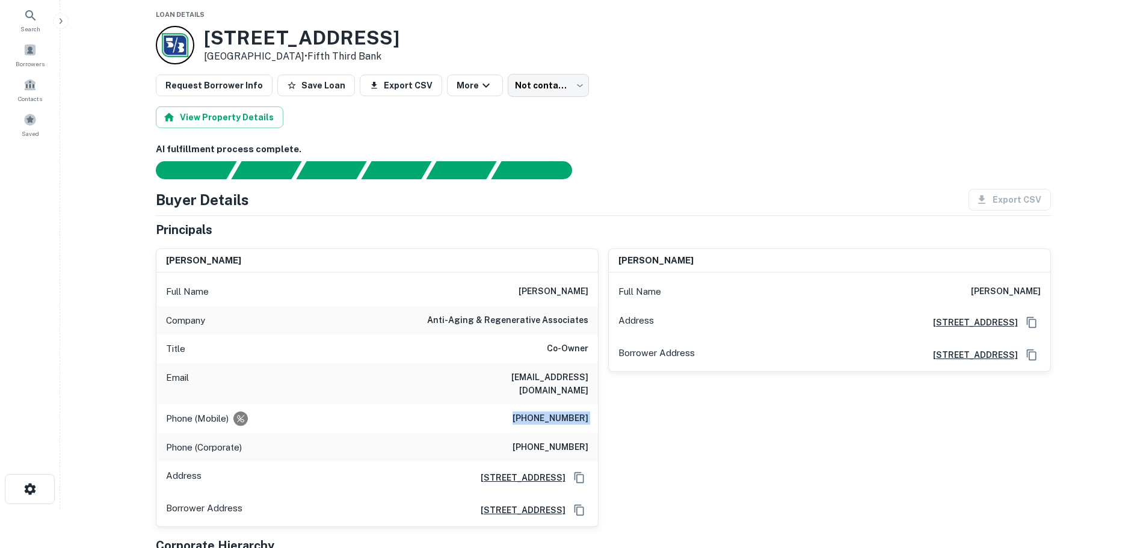
scroll to position [0, 0]
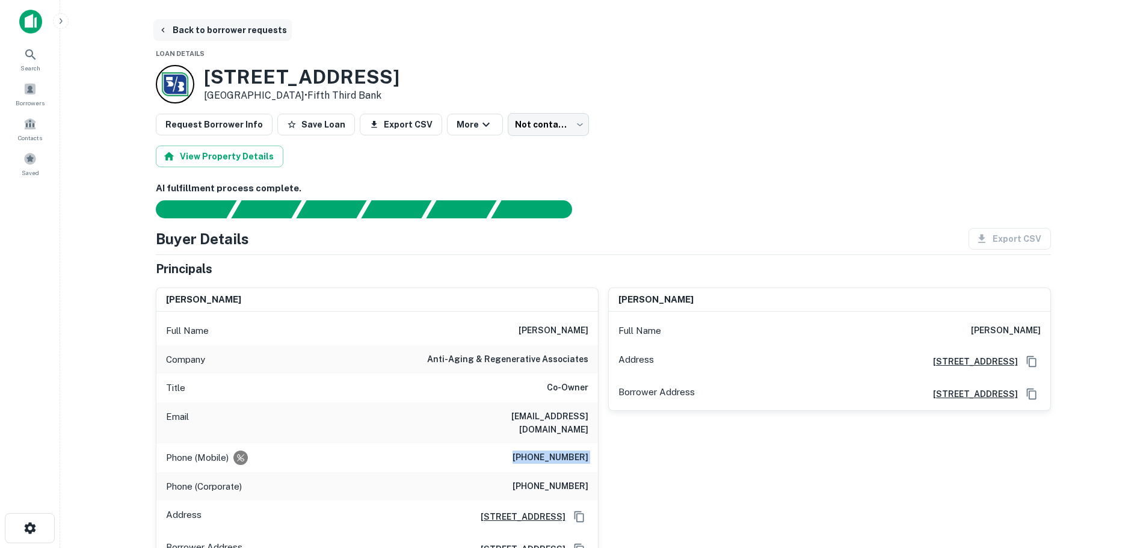
click at [233, 26] on button "Back to borrower requests" at bounding box center [222, 30] width 138 height 22
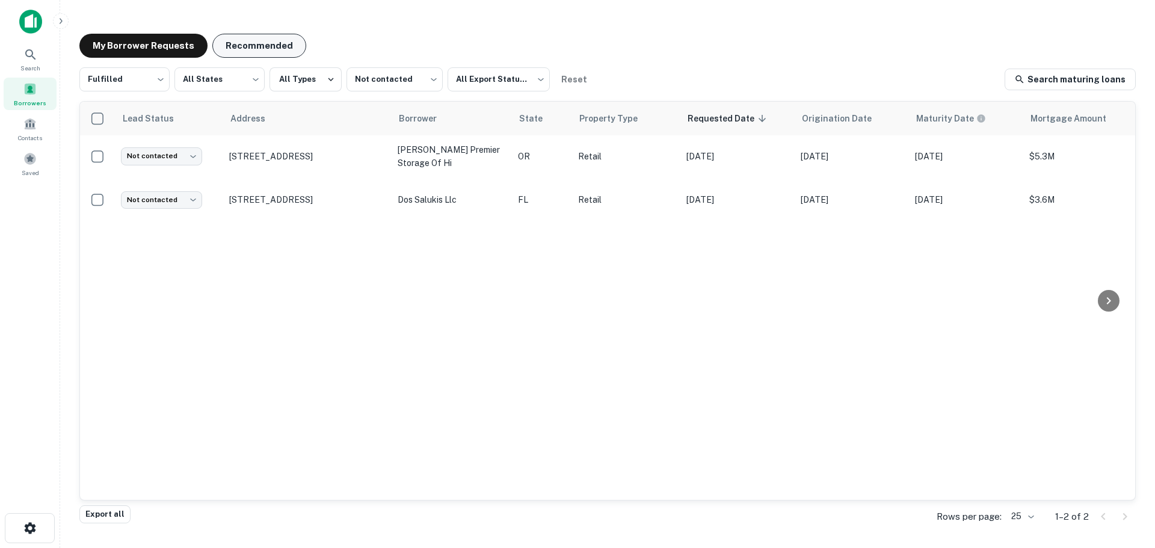
click at [274, 40] on button "Recommended" at bounding box center [259, 46] width 94 height 24
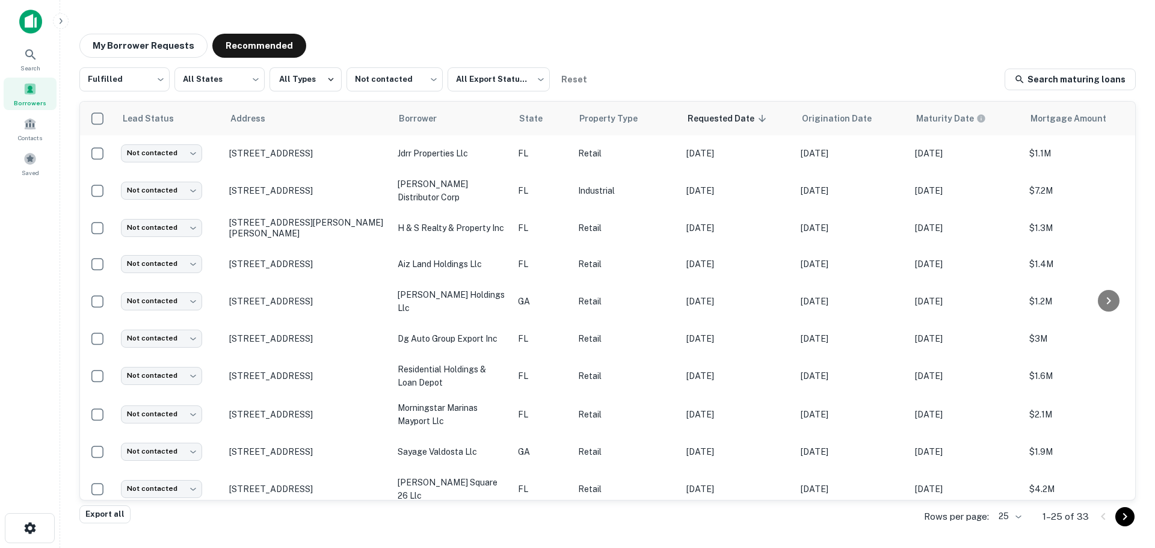
click at [179, 150] on body "Search Borrowers Contacts Saved My Borrower Requests Recommended Fulfilled ****…" at bounding box center [577, 274] width 1155 height 548
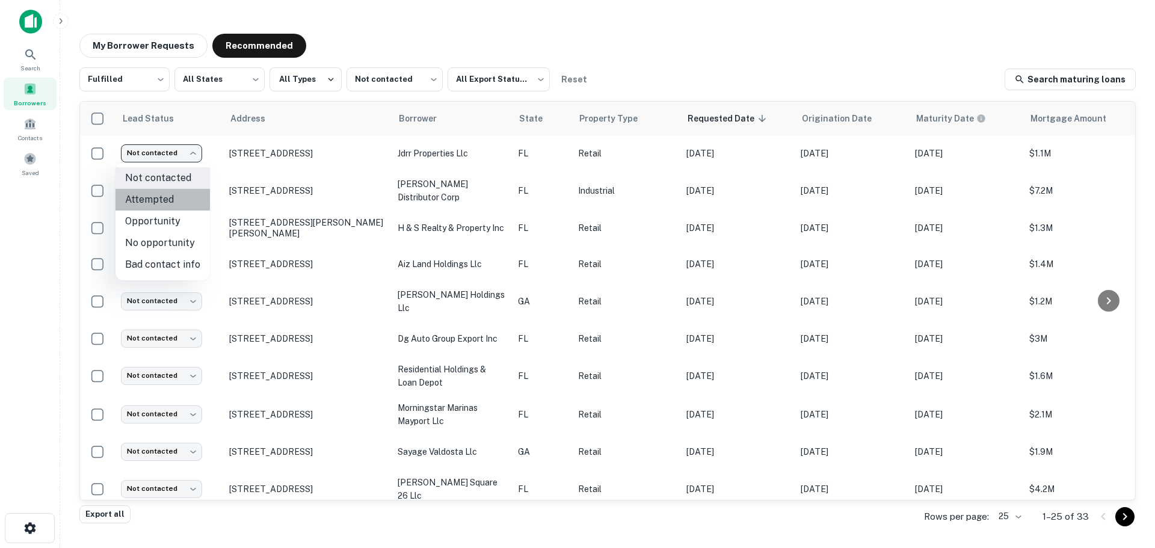
click at [164, 197] on li "Attempted" at bounding box center [163, 200] width 94 height 22
type input "*********"
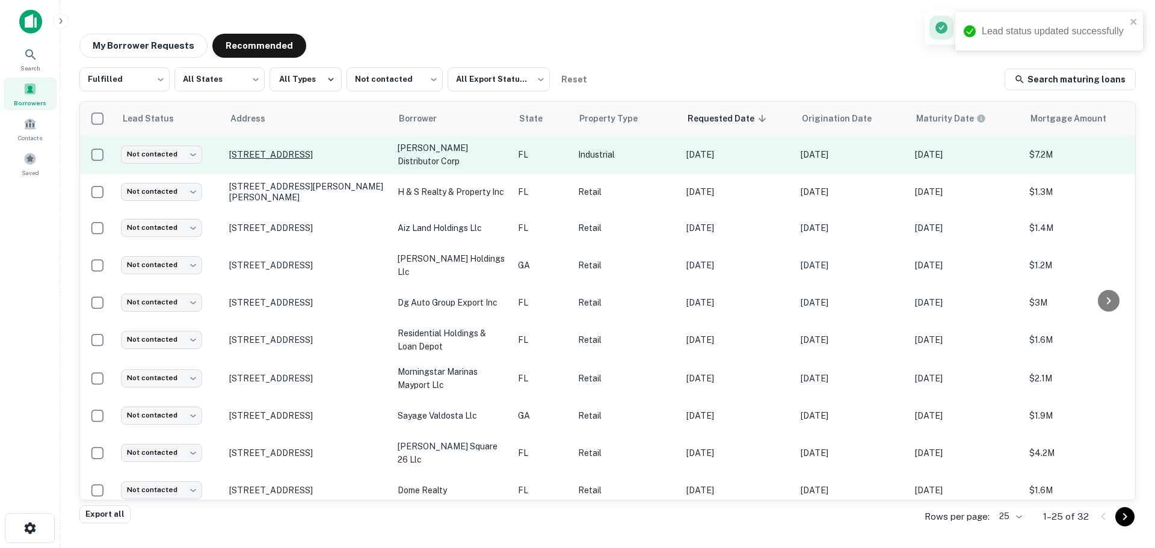
click at [290, 154] on p "[STREET_ADDRESS]" at bounding box center [307, 154] width 156 height 11
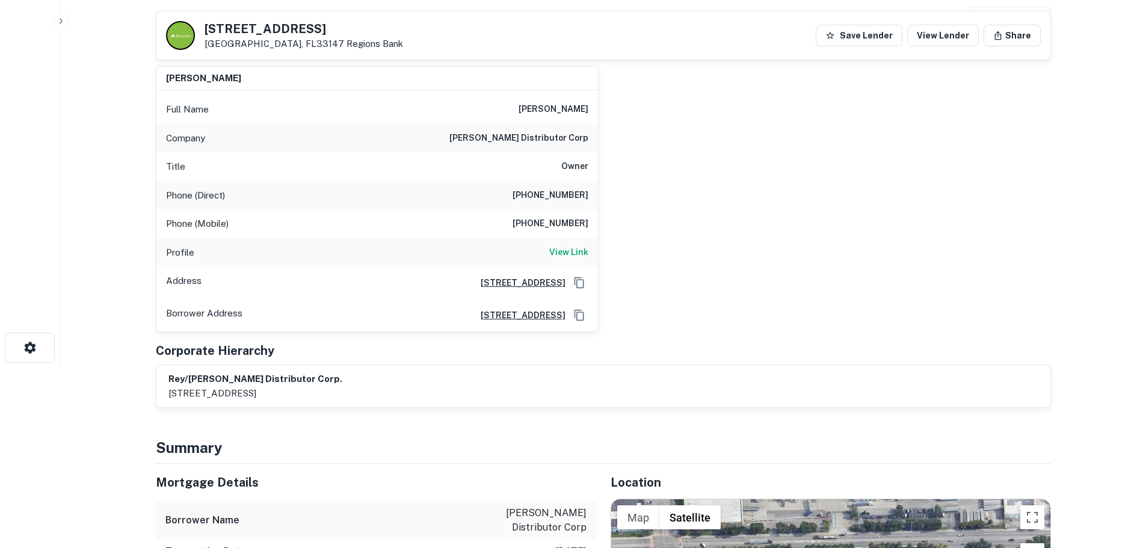
scroll to position [481, 0]
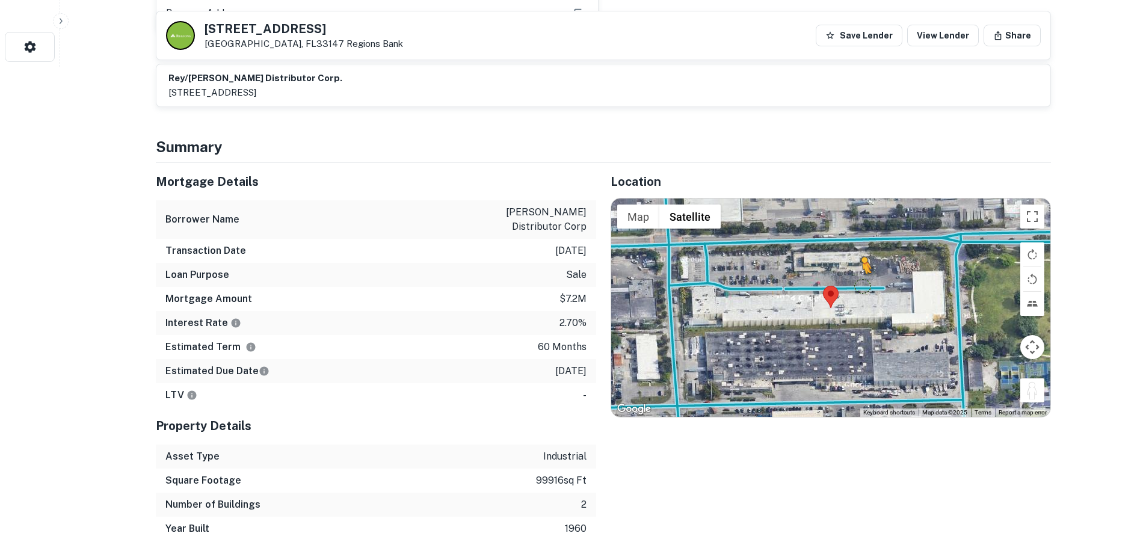
drag, startPoint x: 1029, startPoint y: 397, endPoint x: 862, endPoint y: 286, distance: 200.9
click at [862, 286] on div "To activate drag with keyboard, press Alt + Enter. Once in keyboard drag state,…" at bounding box center [830, 308] width 439 height 218
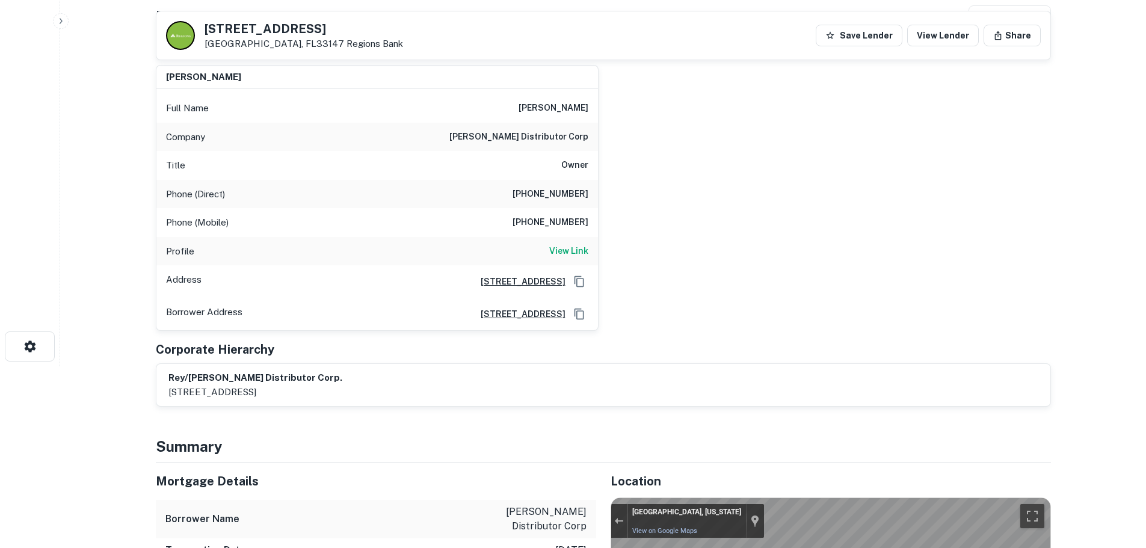
scroll to position [180, 0]
click at [567, 249] on h6 "View Link" at bounding box center [568, 251] width 39 height 13
click at [538, 194] on h6 "[PHONE_NUMBER]" at bounding box center [551, 195] width 76 height 14
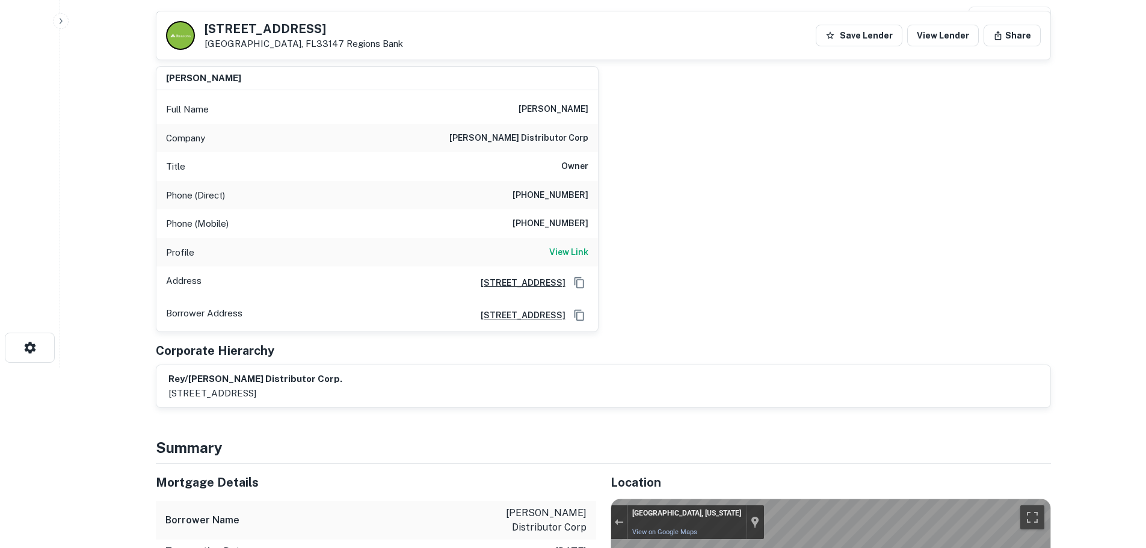
click at [566, 228] on h6 "[PHONE_NUMBER]" at bounding box center [551, 224] width 76 height 14
click at [555, 199] on h6 "[PHONE_NUMBER]" at bounding box center [551, 195] width 76 height 14
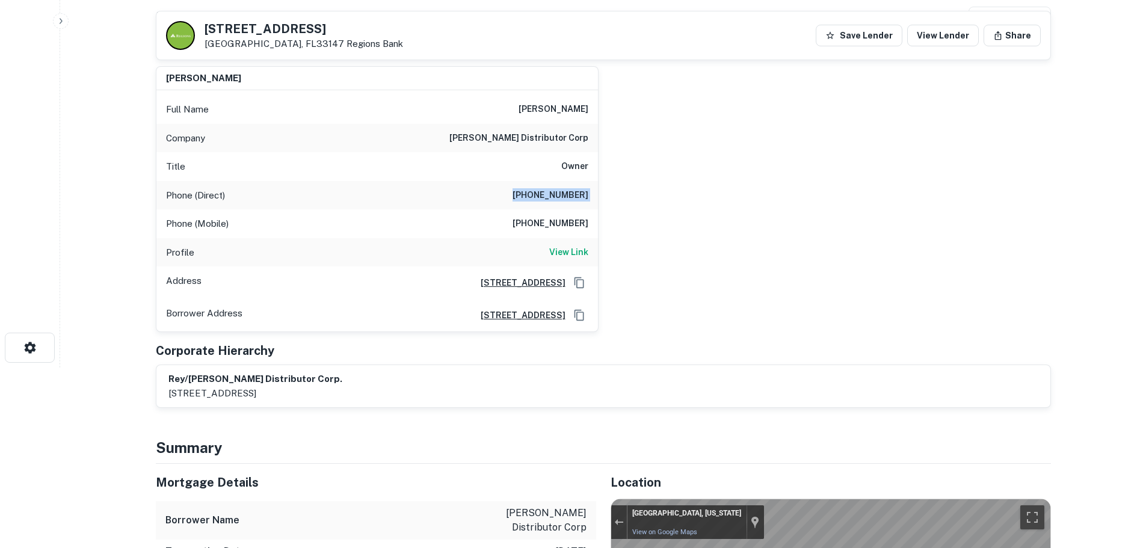
click at [555, 199] on h6 "[PHONE_NUMBER]" at bounding box center [551, 195] width 76 height 14
click at [543, 226] on h6 "[PHONE_NUMBER]" at bounding box center [551, 224] width 76 height 14
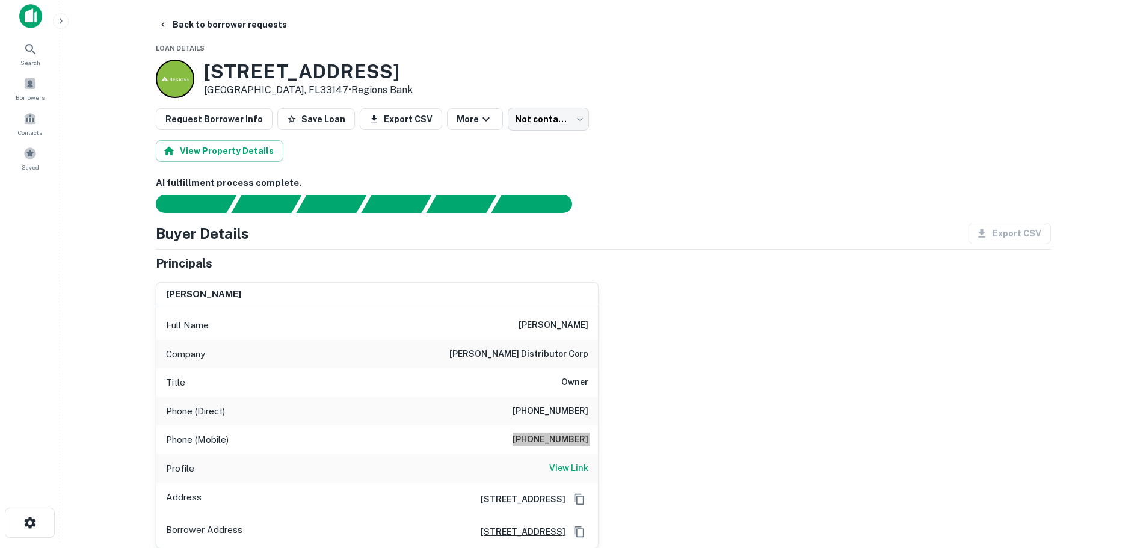
scroll to position [0, 0]
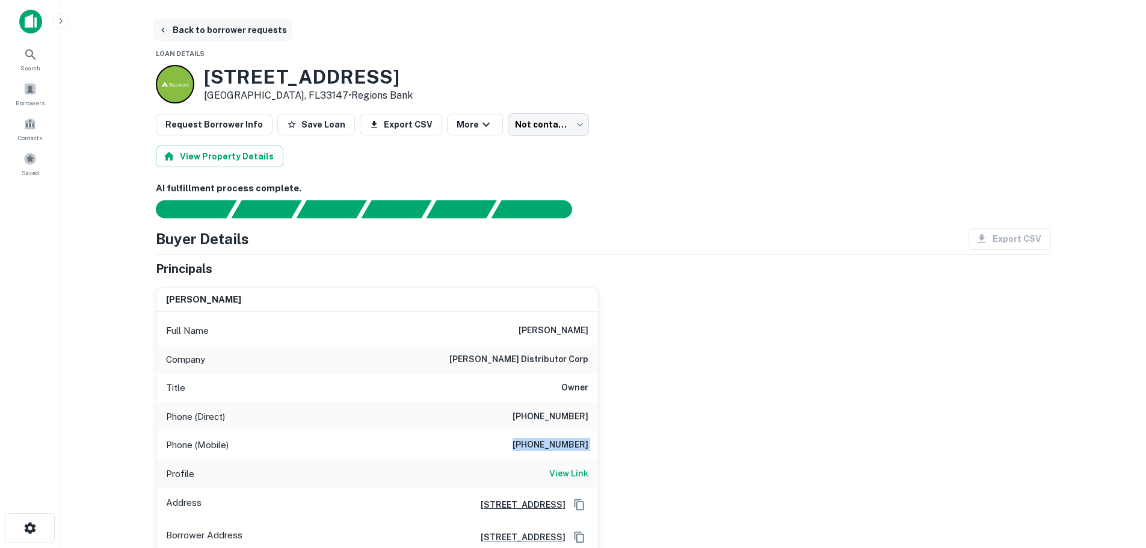
click at [249, 35] on button "Back to borrower requests" at bounding box center [222, 30] width 138 height 22
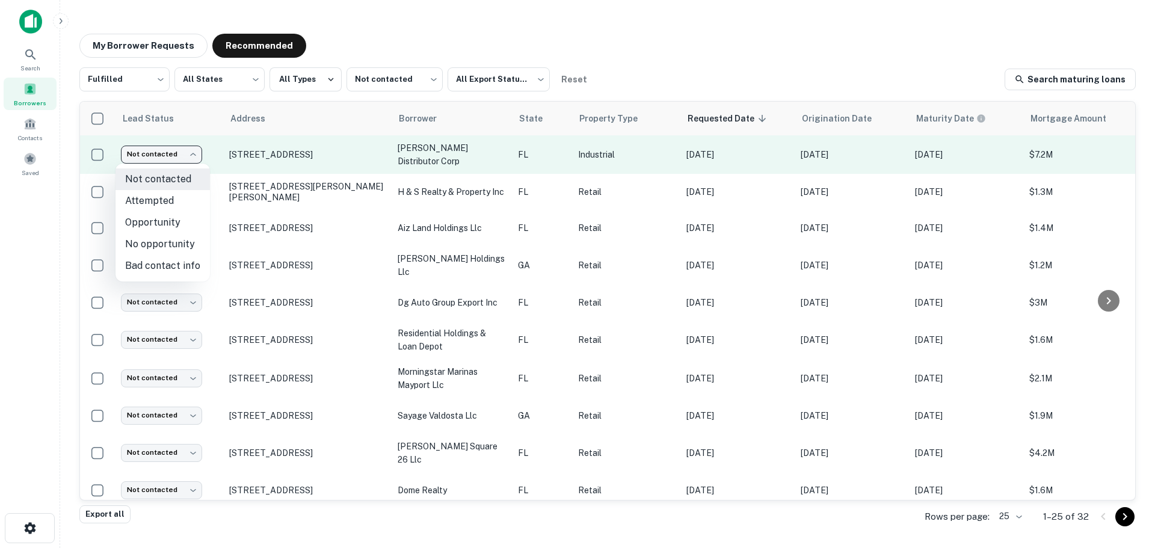
click at [171, 148] on body "Search Borrowers Contacts Saved My Borrower Requests Recommended Fulfilled ****…" at bounding box center [577, 274] width 1155 height 548
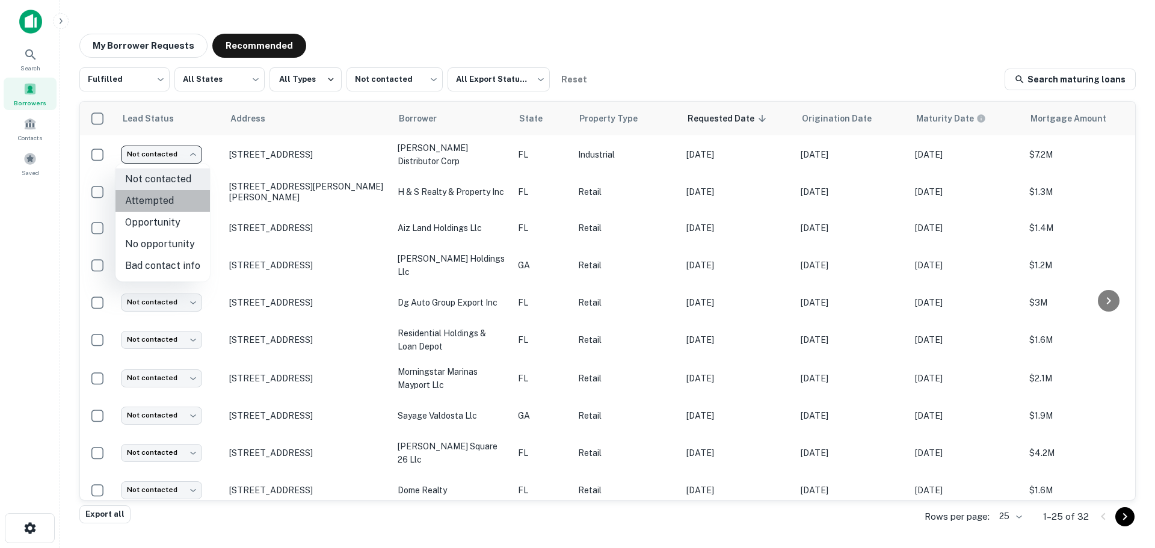
click at [179, 198] on li "Attempted" at bounding box center [163, 201] width 94 height 22
type input "*********"
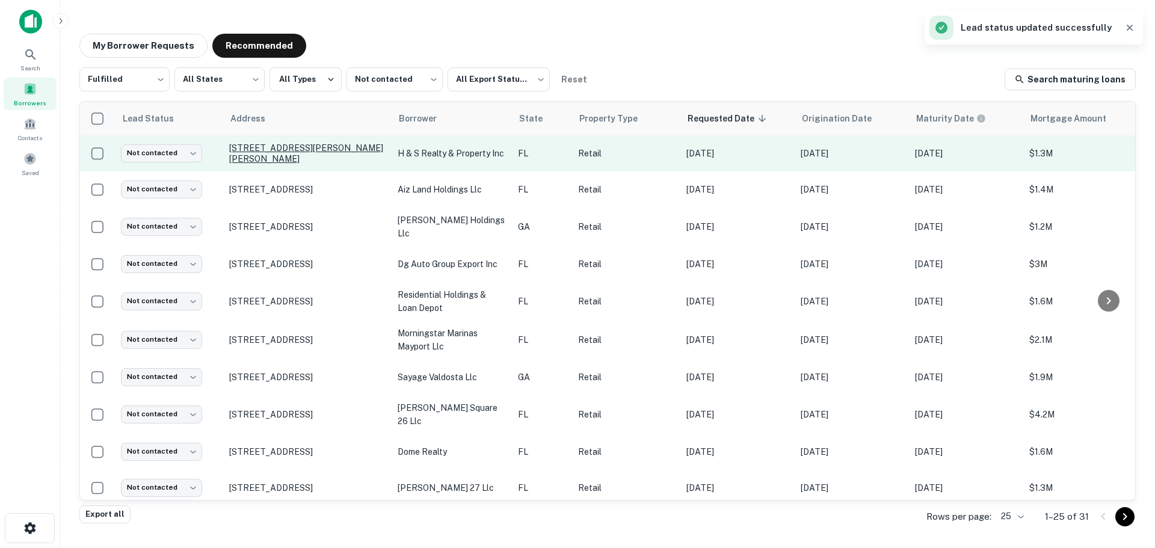
click at [315, 156] on p "[STREET_ADDRESS][PERSON_NAME][PERSON_NAME]" at bounding box center [307, 154] width 156 height 22
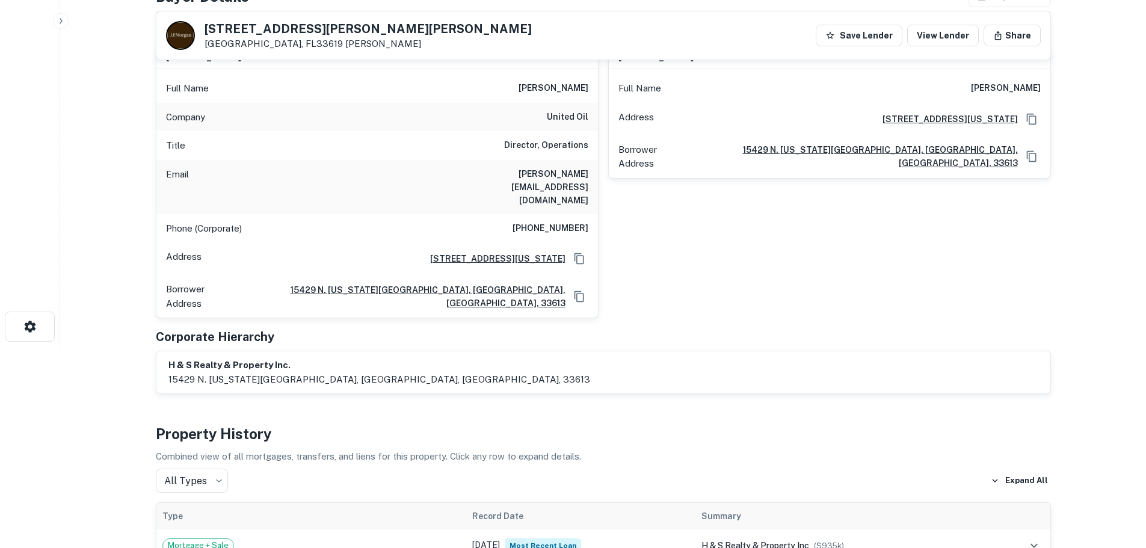
scroll to position [180, 0]
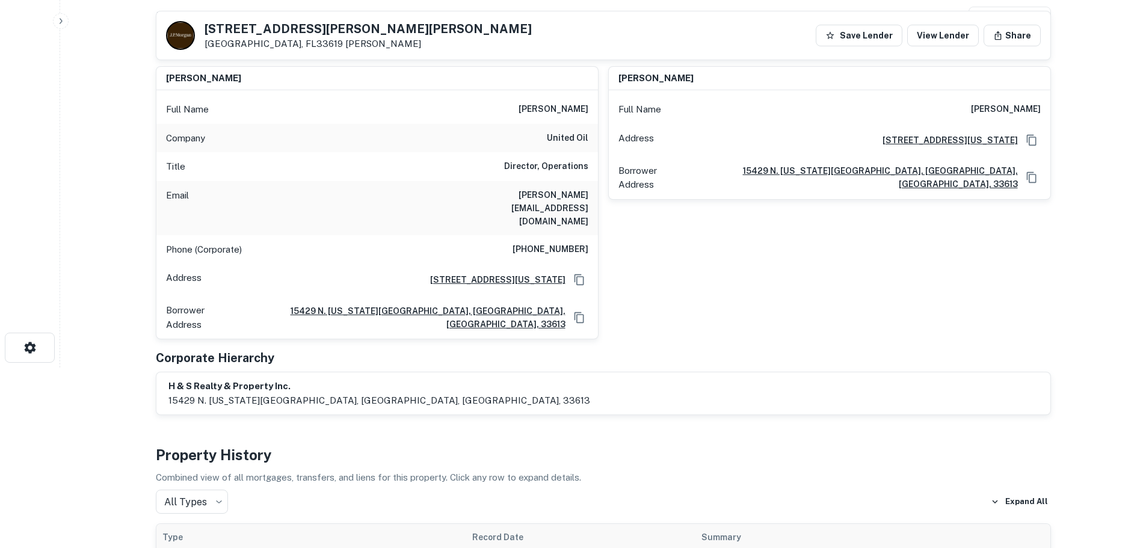
click at [559, 131] on h6 "united oil" at bounding box center [568, 138] width 42 height 14
click at [545, 96] on div "Full Name [PERSON_NAME]" at bounding box center [377, 109] width 442 height 29
click at [296, 20] on div "[STREET_ADDRESS][PERSON_NAME][PERSON_NAME] [PERSON_NAME] Save Lender View Lende…" at bounding box center [603, 35] width 894 height 48
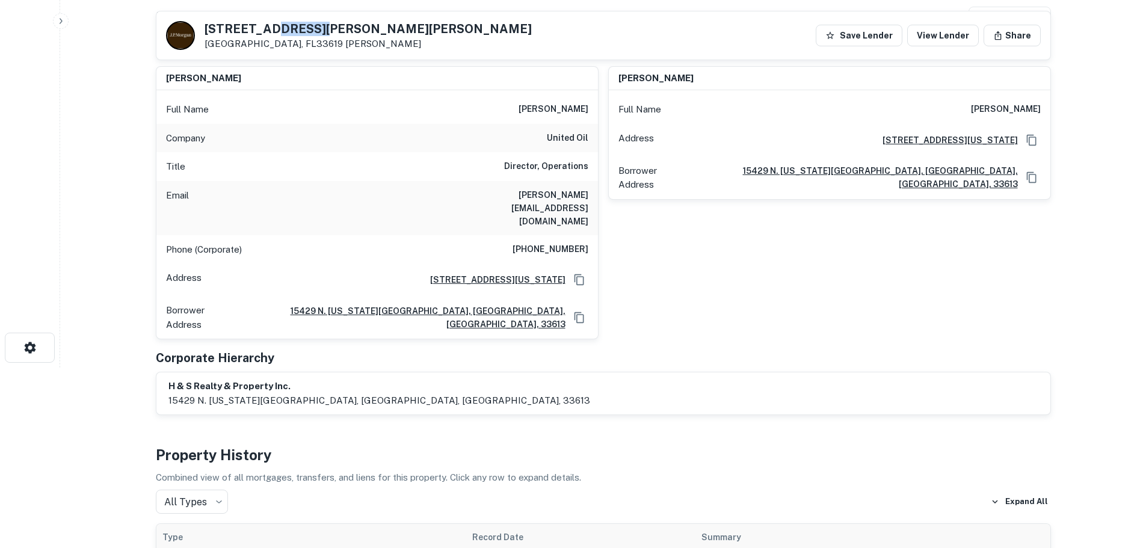
click at [296, 20] on div "[STREET_ADDRESS][PERSON_NAME][PERSON_NAME] [PERSON_NAME] Save Lender View Lende…" at bounding box center [603, 35] width 894 height 48
click at [581, 106] on h6 "[PERSON_NAME]" at bounding box center [554, 109] width 70 height 14
